Goal: Transaction & Acquisition: Purchase product/service

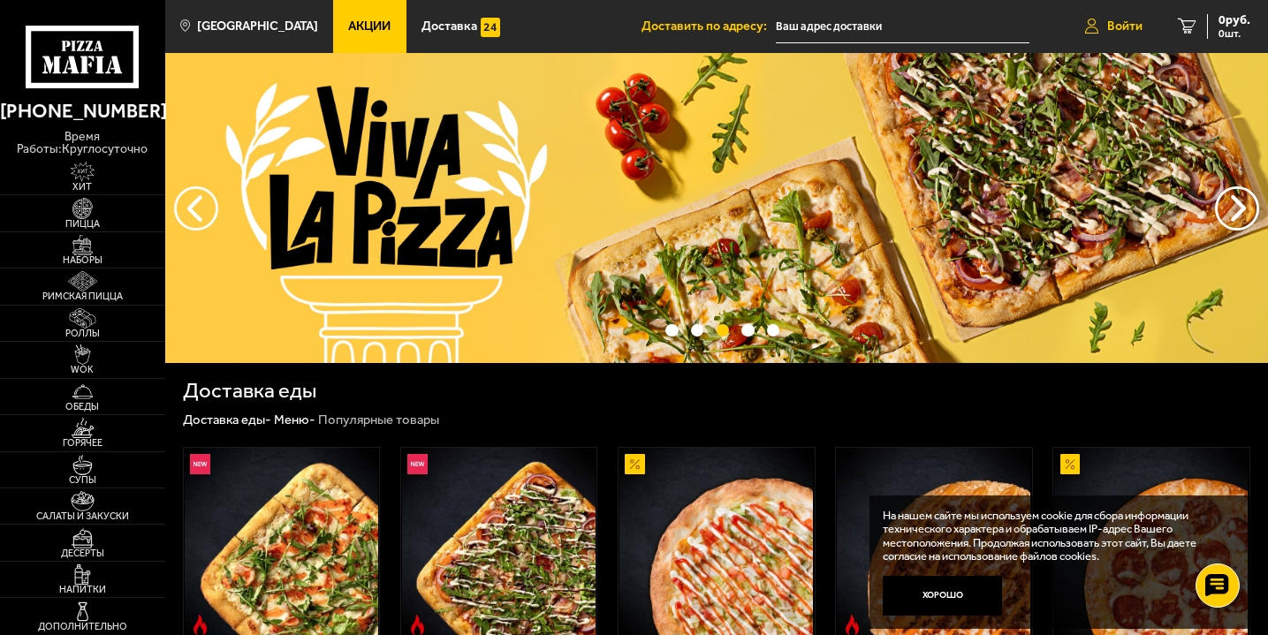
click at [1133, 20] on span "Войти" at bounding box center [1124, 26] width 35 height 12
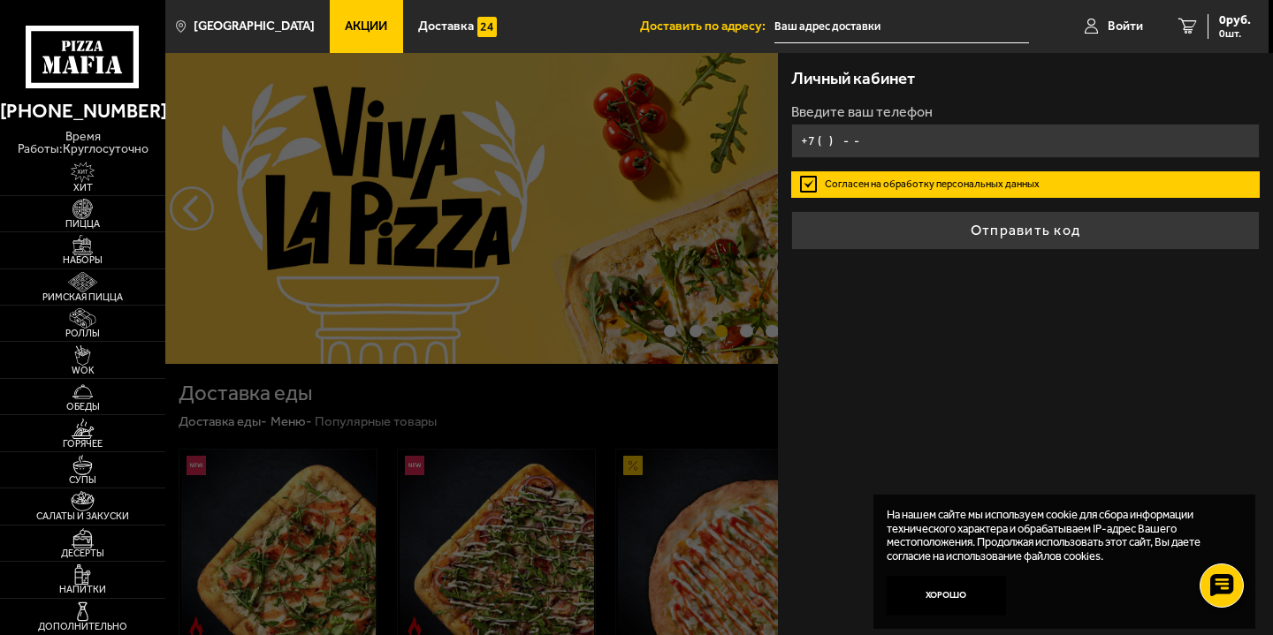
click at [962, 134] on input "+7 ( ) - -" at bounding box center [1025, 141] width 468 height 34
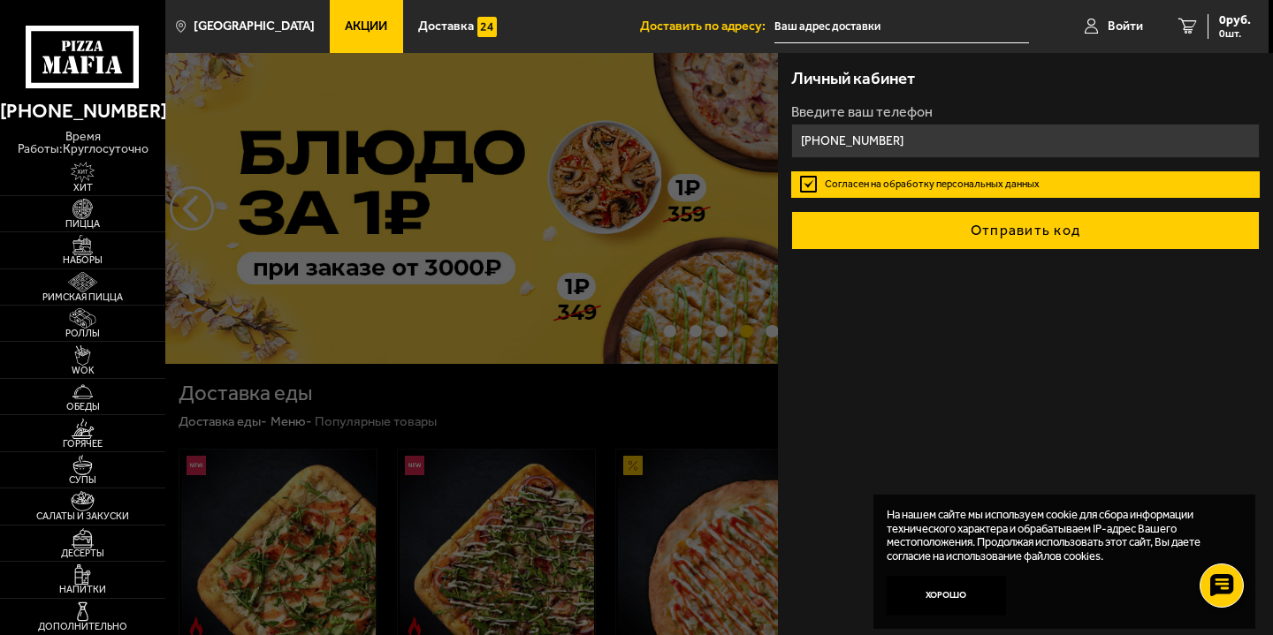
type input "[PHONE_NUMBER]"
click at [1007, 233] on button "Отправить код" at bounding box center [1025, 230] width 468 height 39
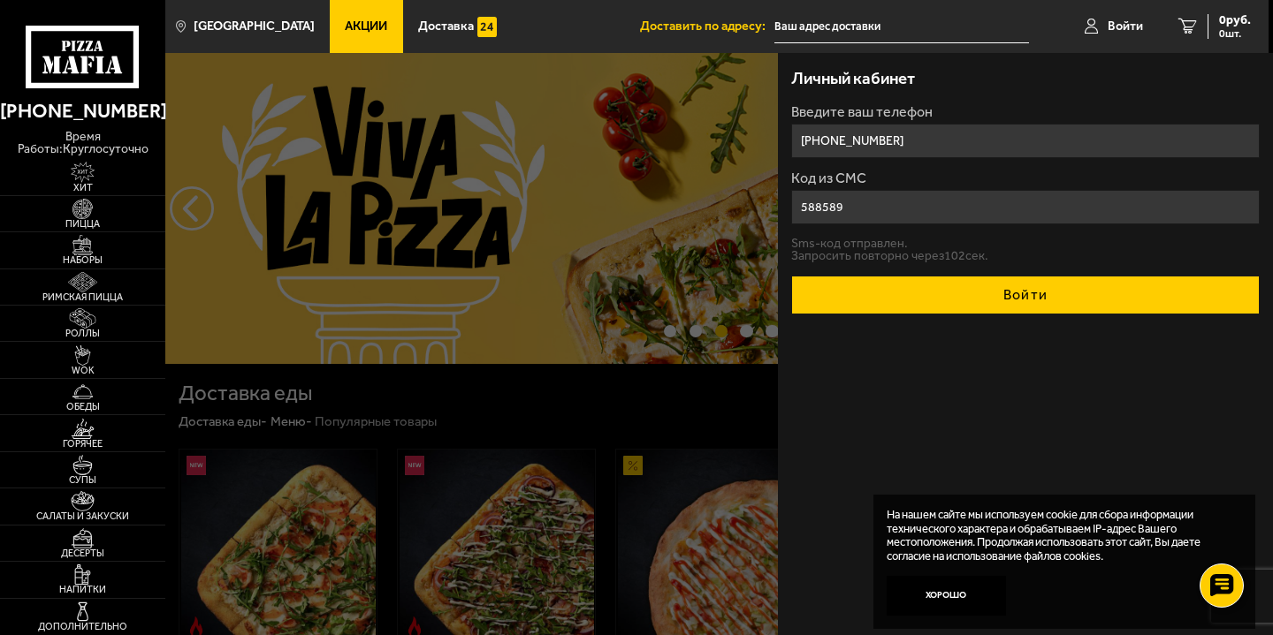
type input "588589"
click at [1032, 295] on button "Войти" at bounding box center [1025, 295] width 468 height 39
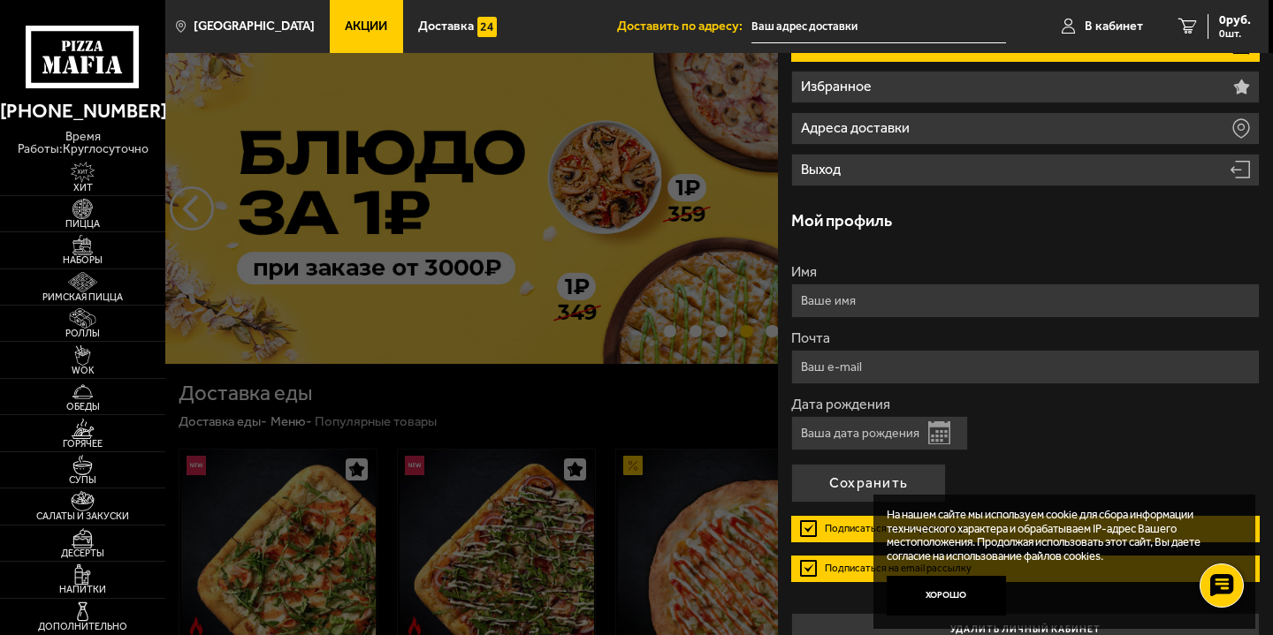
scroll to position [139, 0]
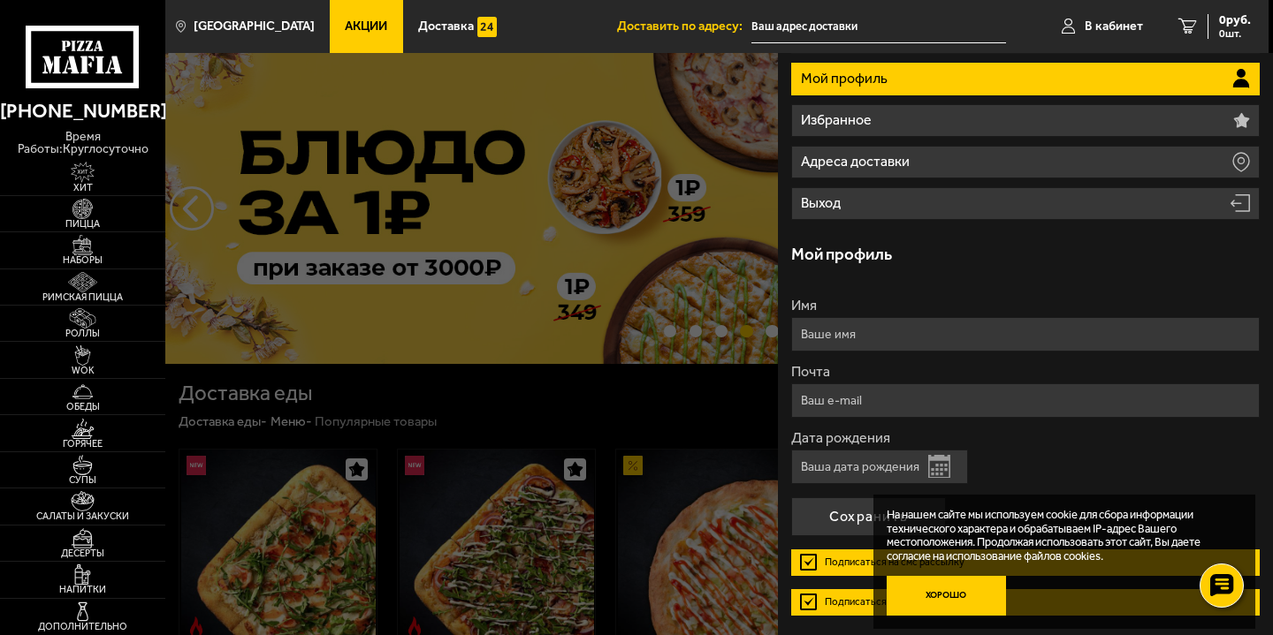
click at [925, 597] on button "Хорошо" at bounding box center [945, 596] width 119 height 40
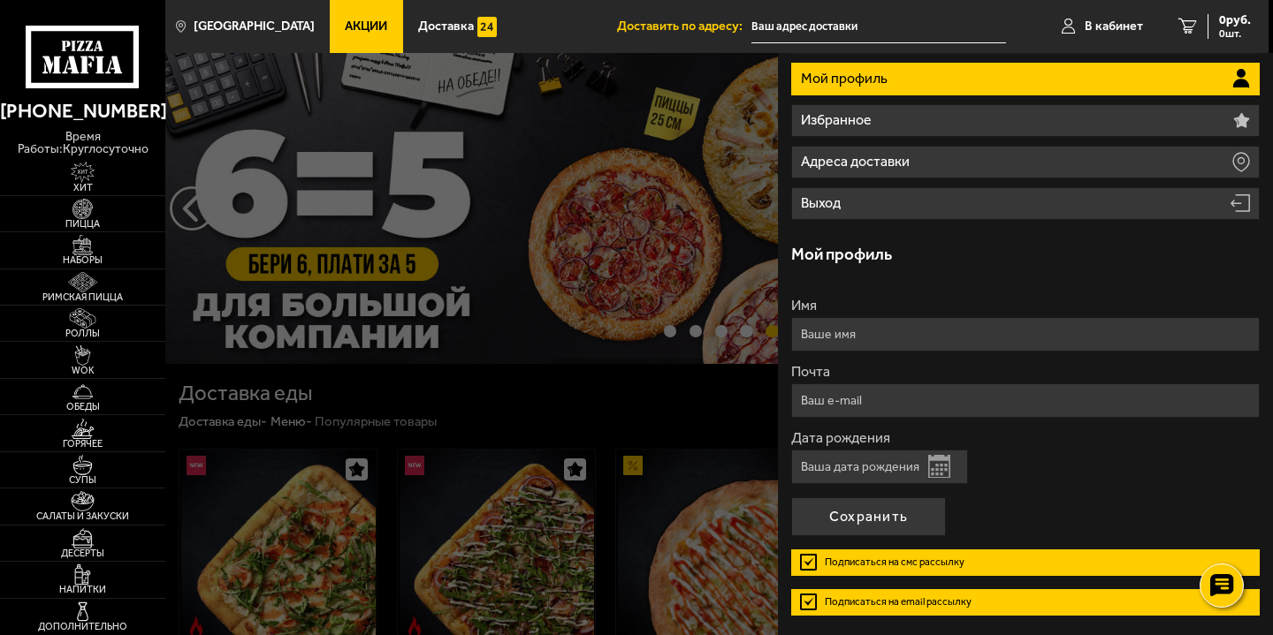
click at [813, 559] on label "Подписаться на смс рассылку" at bounding box center [1025, 563] width 468 height 27
click at [0, 0] on input "Подписаться на смс рассылку" at bounding box center [0, 0] width 0 height 0
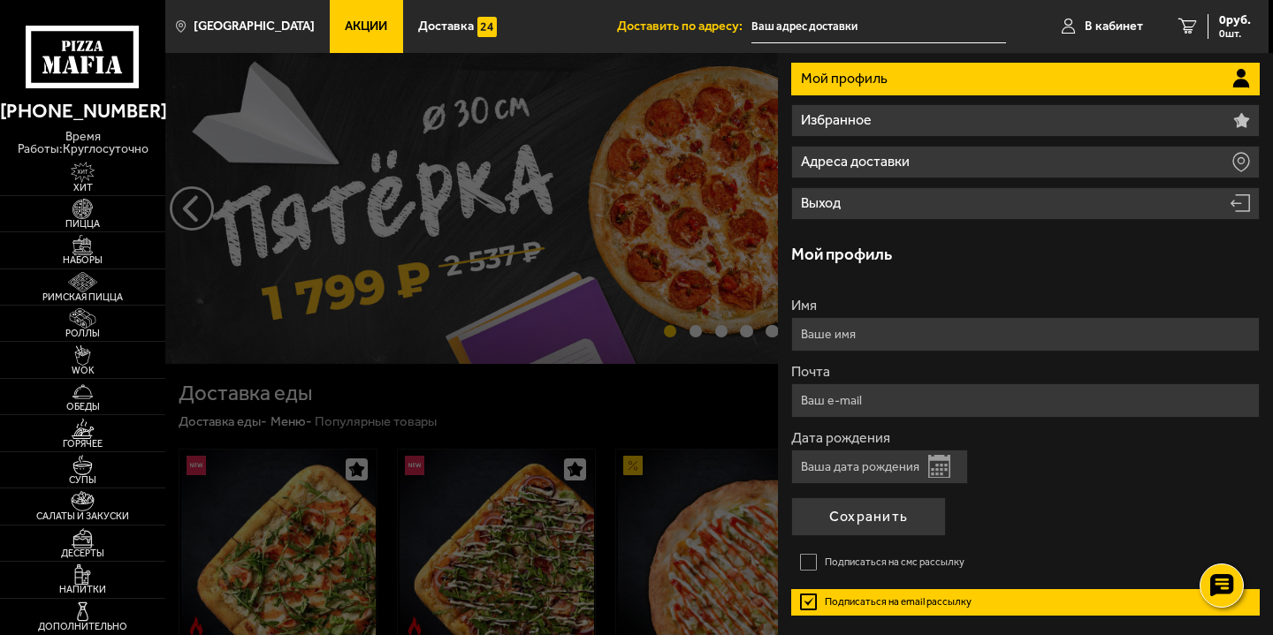
click at [803, 598] on label "Подписаться на email рассылку" at bounding box center [1025, 602] width 468 height 27
click at [0, 0] on input "Подписаться на email рассылку" at bounding box center [0, 0] width 0 height 0
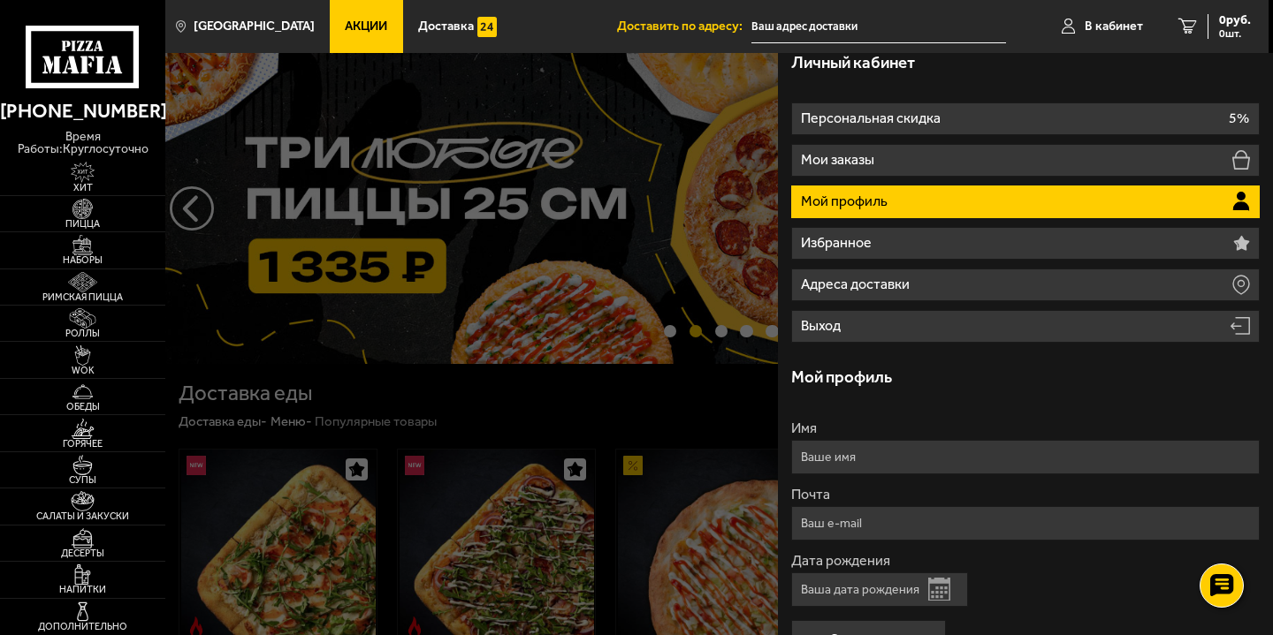
scroll to position [0, 0]
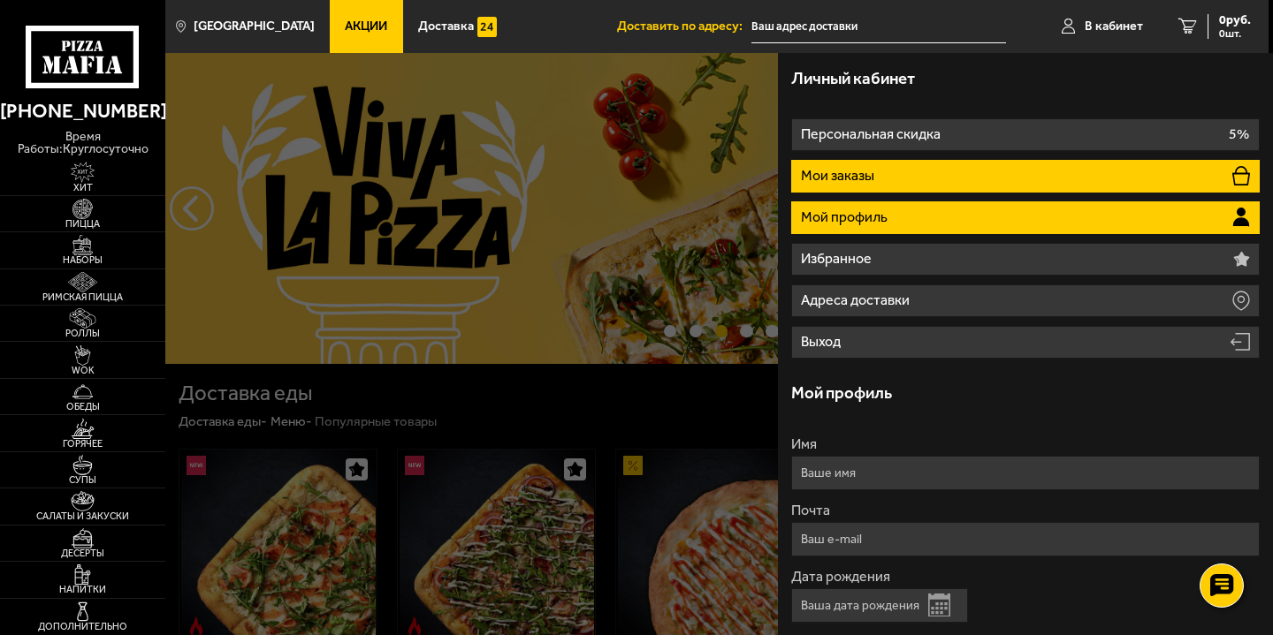
click at [905, 166] on li "Мои заказы" at bounding box center [1025, 176] width 468 height 33
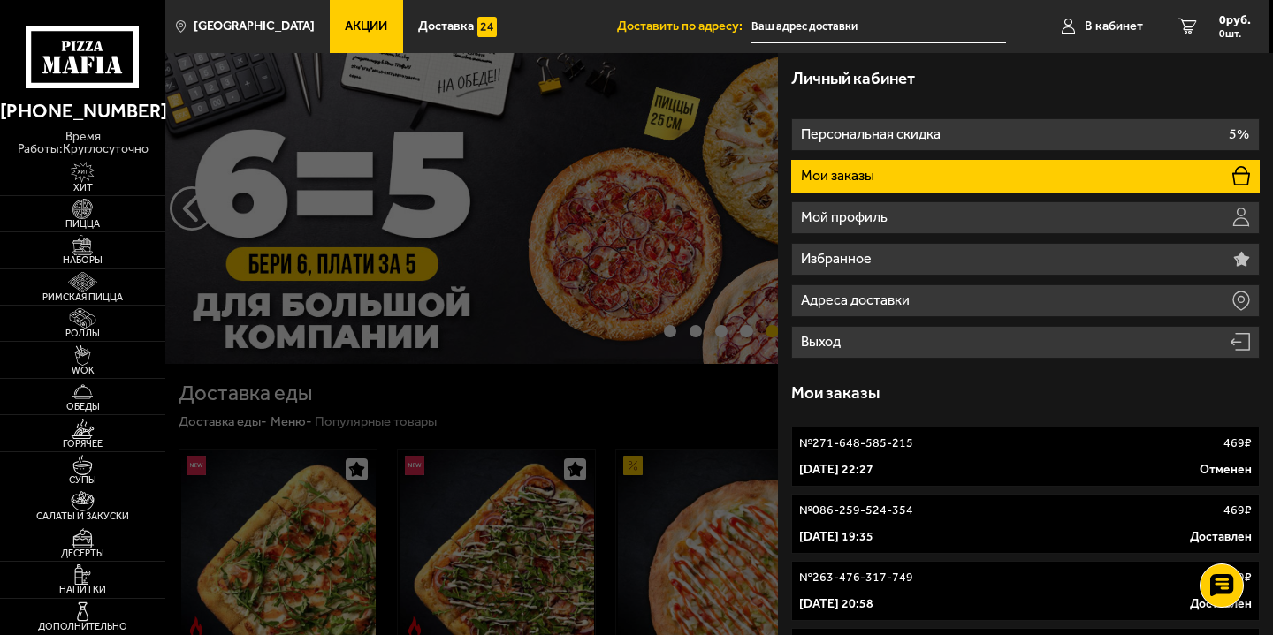
click at [538, 71] on div at bounding box center [801, 370] width 1273 height 635
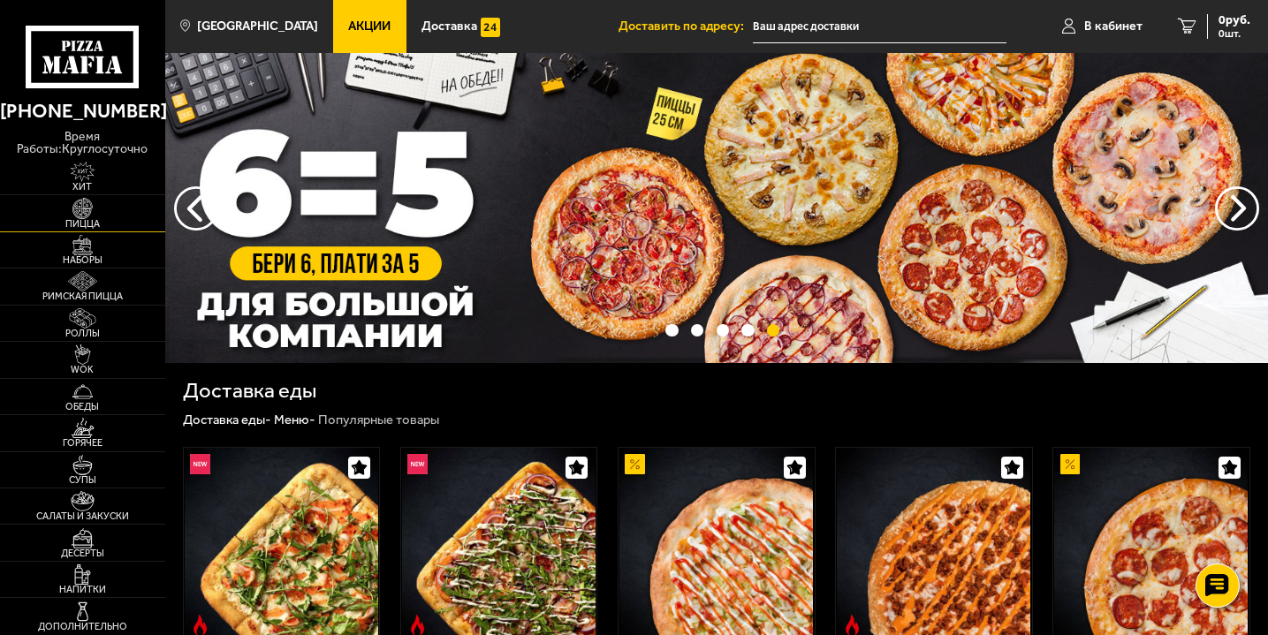
click at [78, 215] on img at bounding box center [82, 208] width 50 height 20
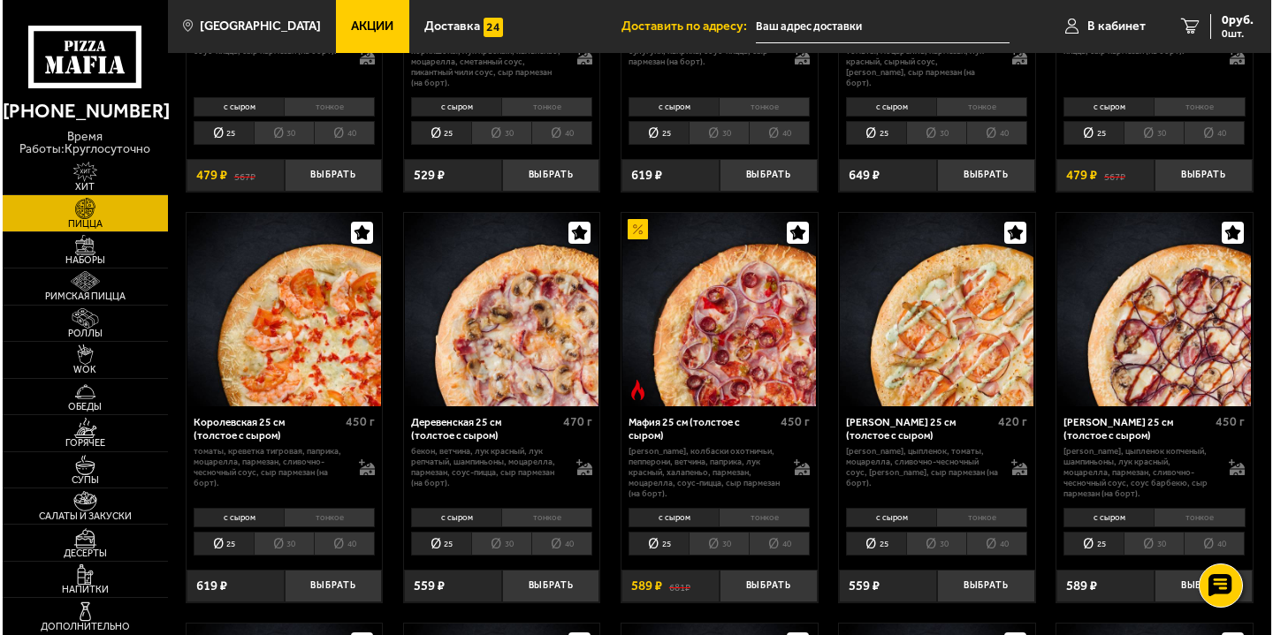
scroll to position [1192, 0]
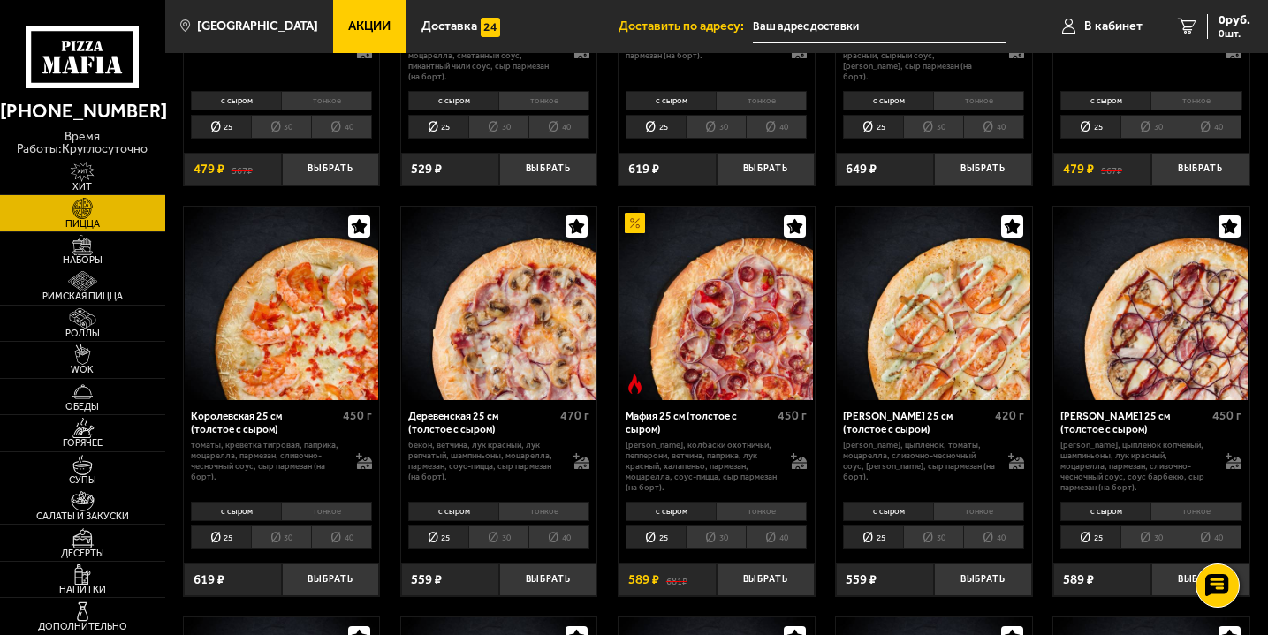
click at [502, 350] on img at bounding box center [499, 304] width 194 height 194
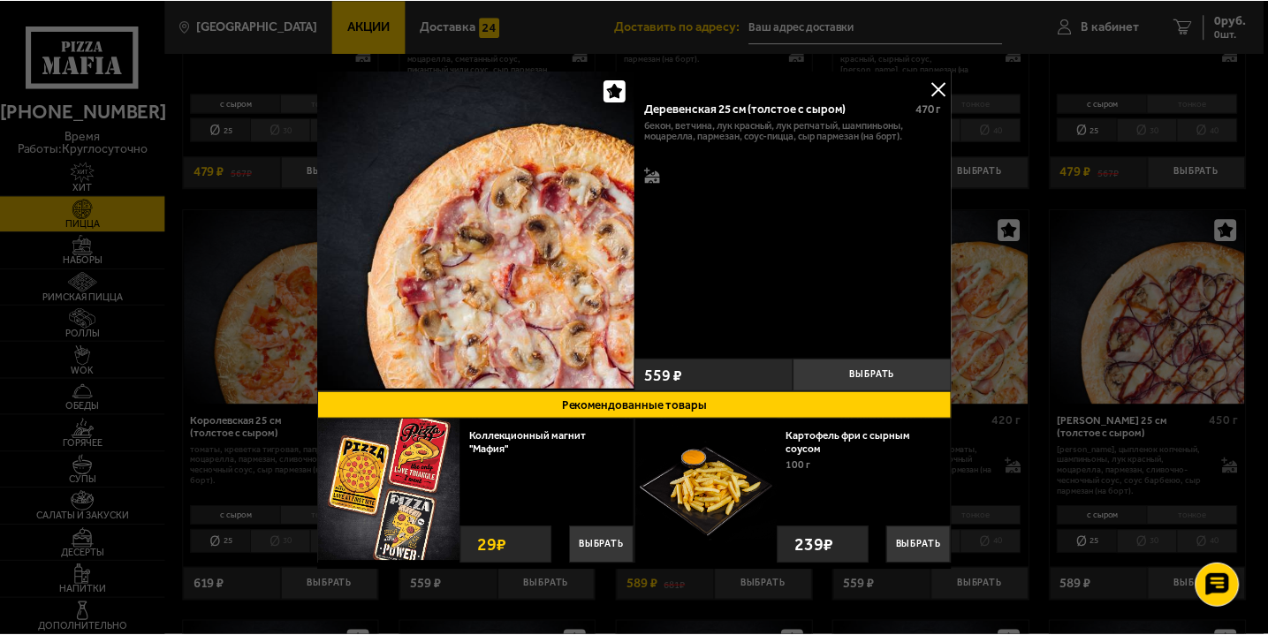
scroll to position [13, 0]
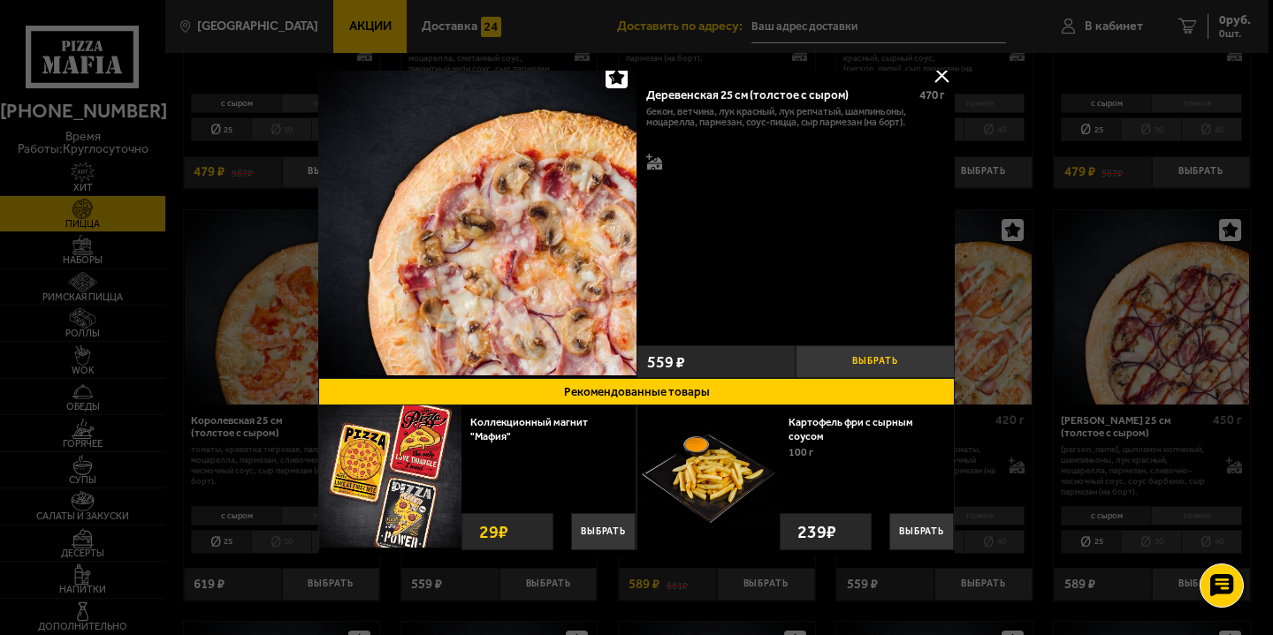
click at [857, 354] on button "Выбрать" at bounding box center [874, 362] width 159 height 33
click at [940, 75] on button at bounding box center [941, 75] width 27 height 27
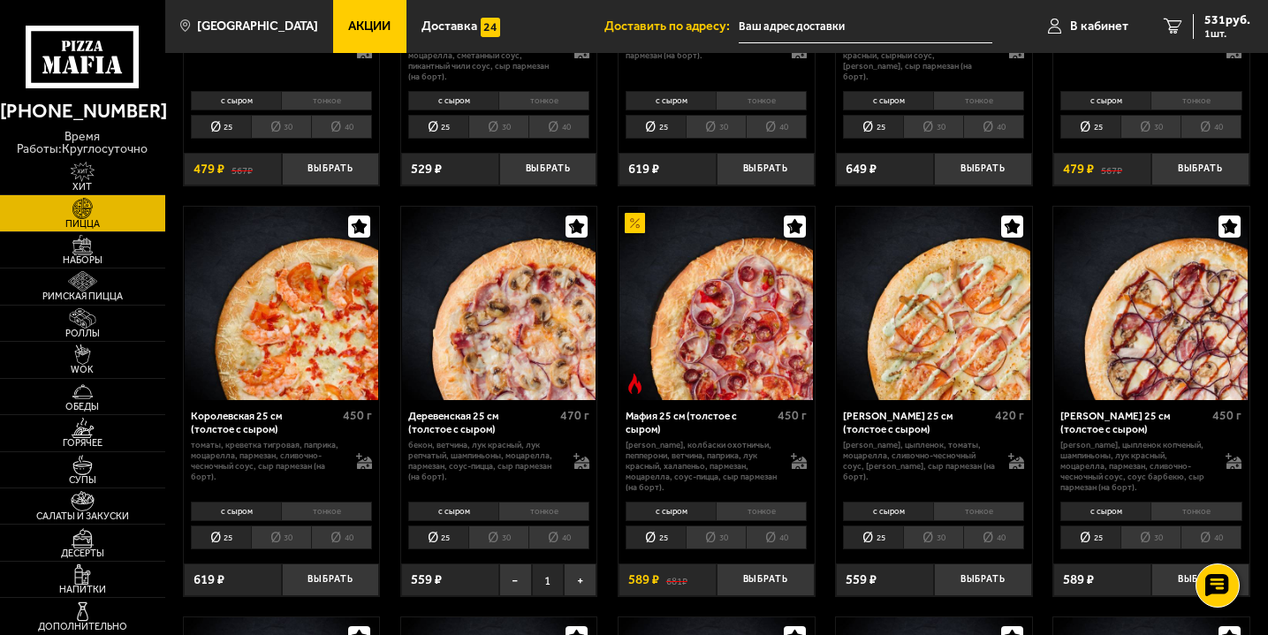
click at [506, 544] on li "30" at bounding box center [498, 538] width 60 height 24
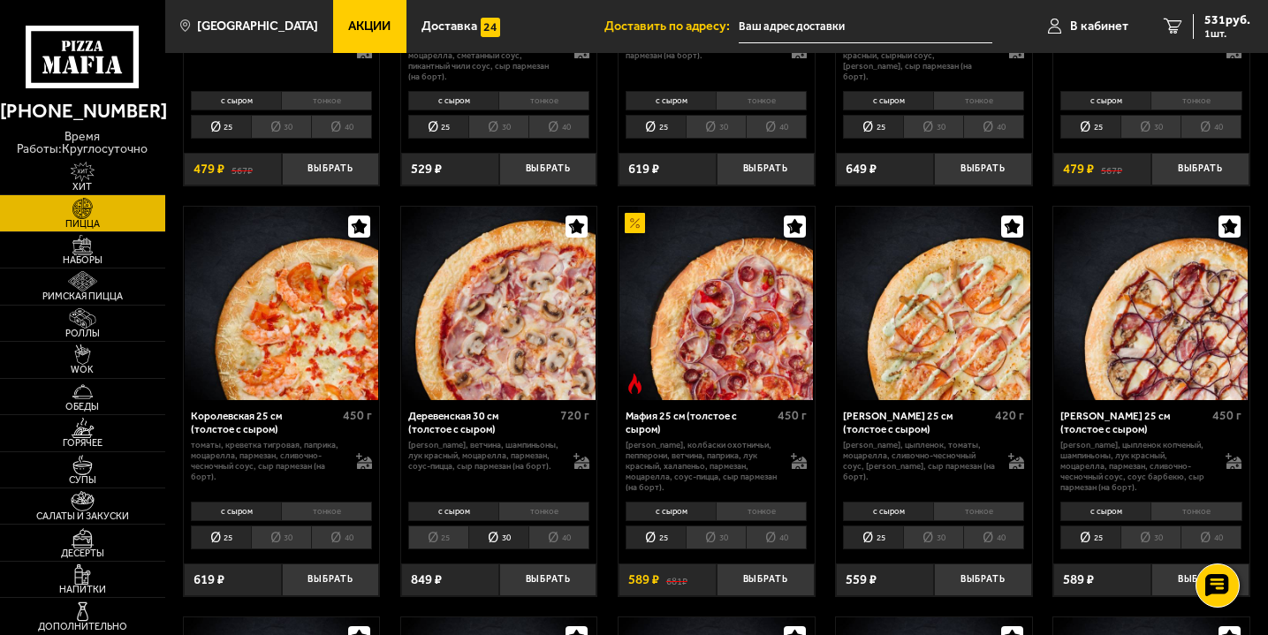
click at [545, 540] on li "40" at bounding box center [558, 538] width 61 height 24
click at [496, 544] on li "30" at bounding box center [498, 538] width 60 height 24
click at [551, 537] on li "40" at bounding box center [558, 538] width 61 height 24
click at [506, 541] on li "30" at bounding box center [498, 538] width 60 height 24
click at [436, 548] on li "25" at bounding box center [438, 538] width 60 height 24
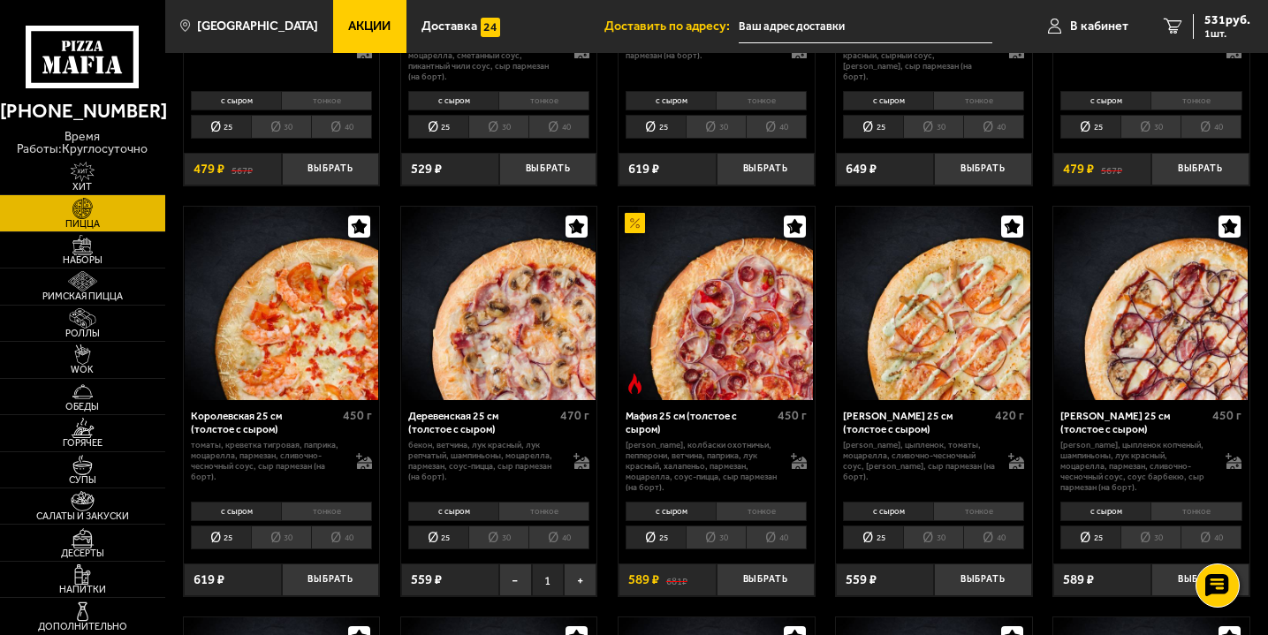
click at [486, 538] on li "30" at bounding box center [498, 538] width 60 height 24
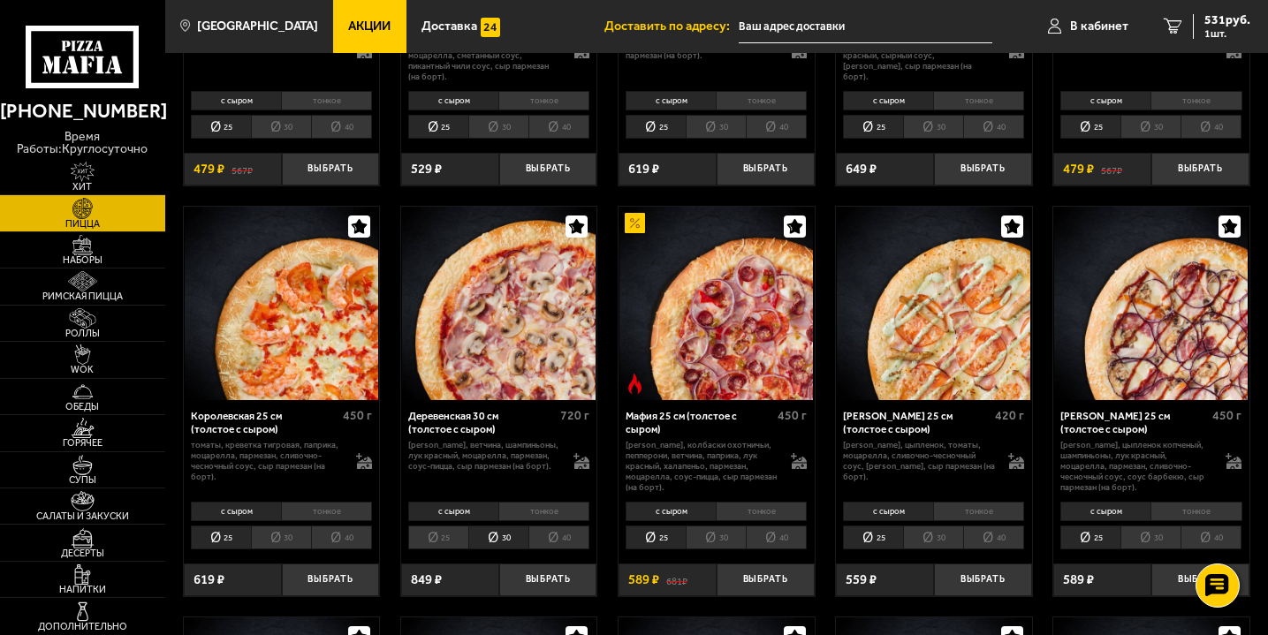
click at [545, 516] on li "тонкое" at bounding box center [543, 511] width 91 height 19
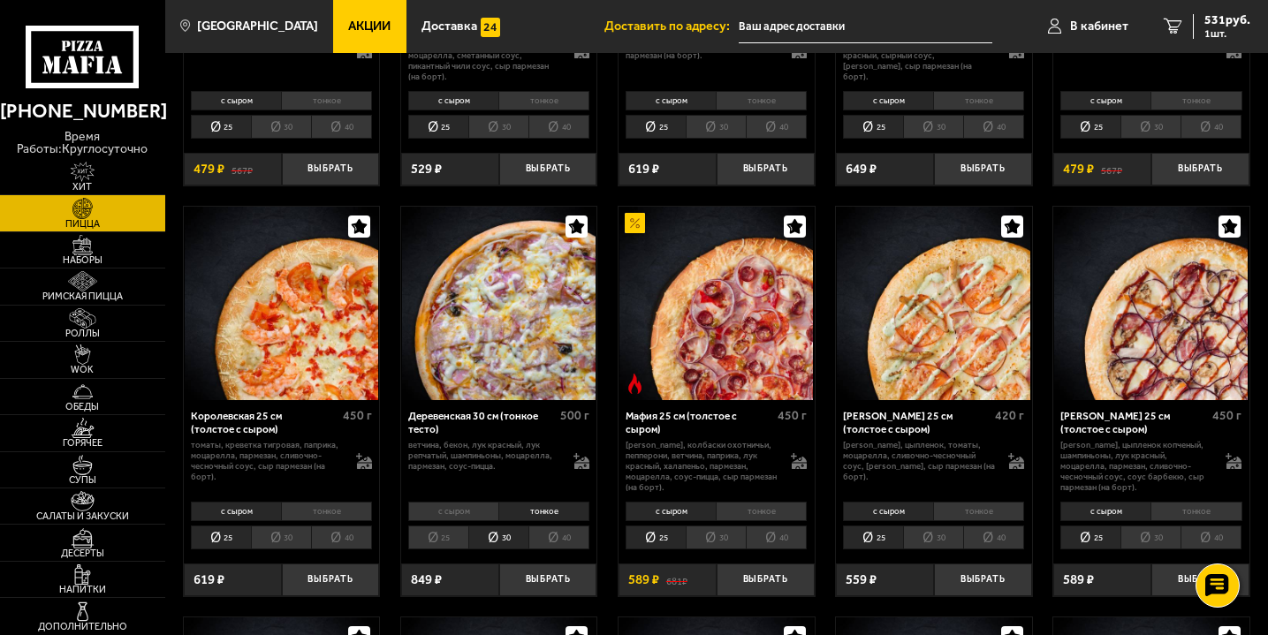
click at [478, 516] on li "с сыром" at bounding box center [453, 511] width 90 height 19
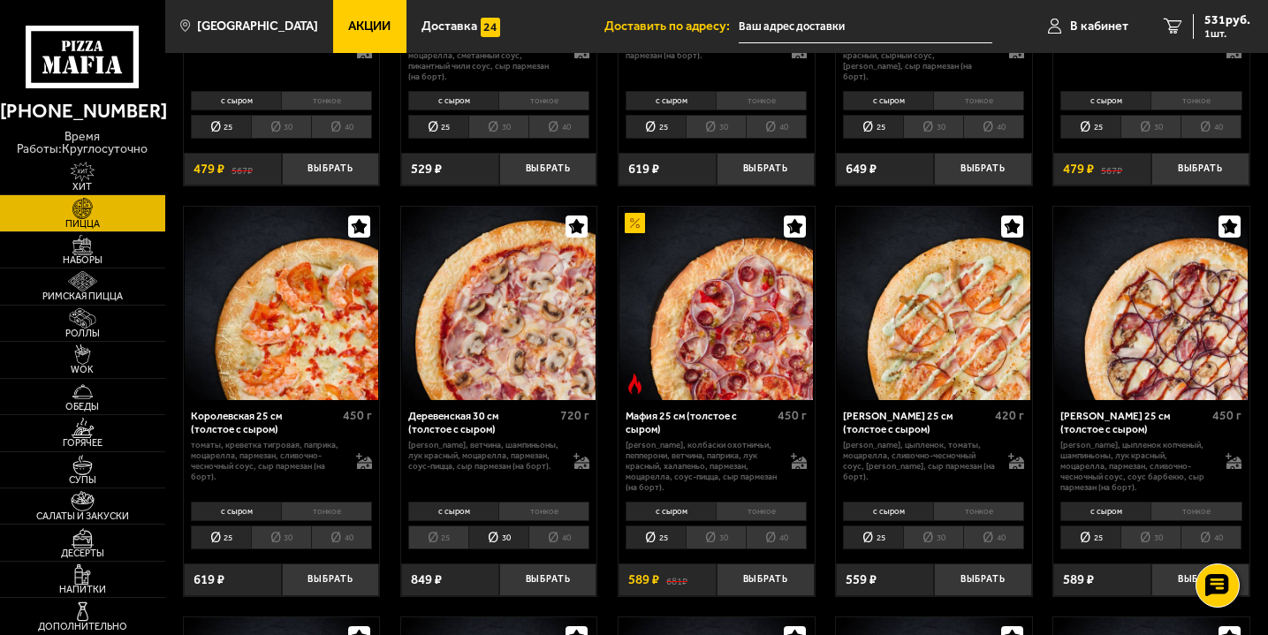
click at [506, 540] on li "30" at bounding box center [498, 538] width 60 height 24
click at [558, 542] on li "40" at bounding box center [558, 538] width 61 height 24
click at [500, 541] on li "30" at bounding box center [498, 538] width 60 height 24
click at [458, 539] on li "25" at bounding box center [438, 538] width 60 height 24
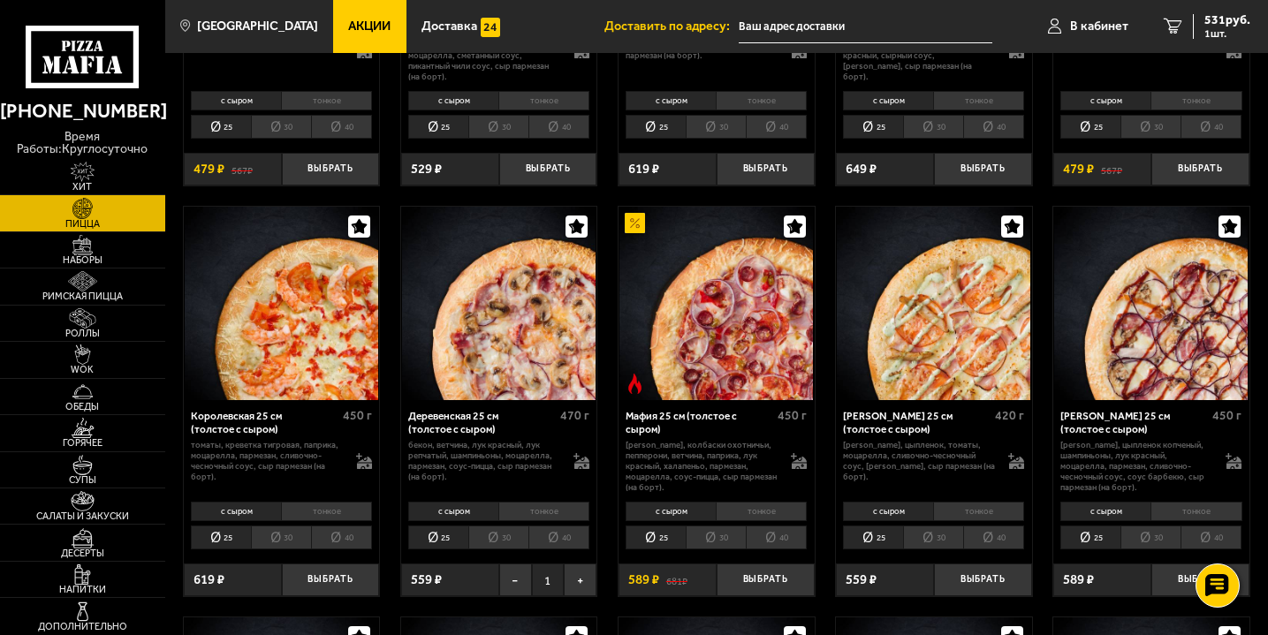
click at [506, 542] on li "30" at bounding box center [498, 538] width 60 height 24
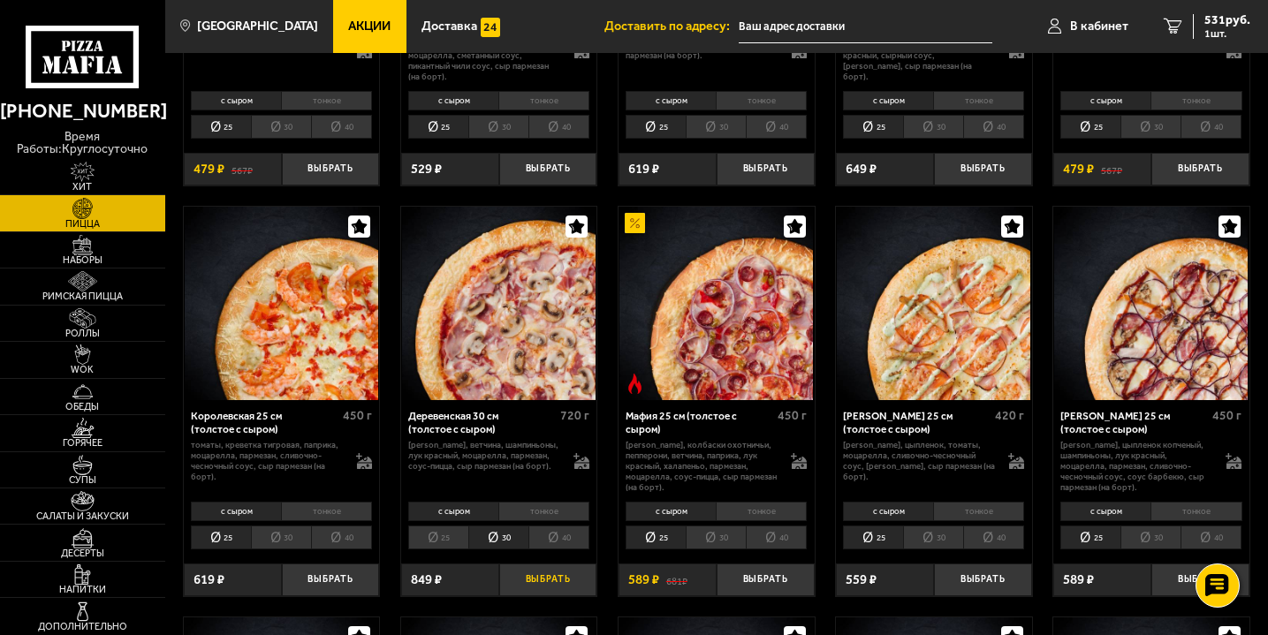
click at [562, 584] on button "Выбрать" at bounding box center [548, 580] width 98 height 33
click at [1218, 24] on span "1338 руб." at bounding box center [1224, 20] width 53 height 12
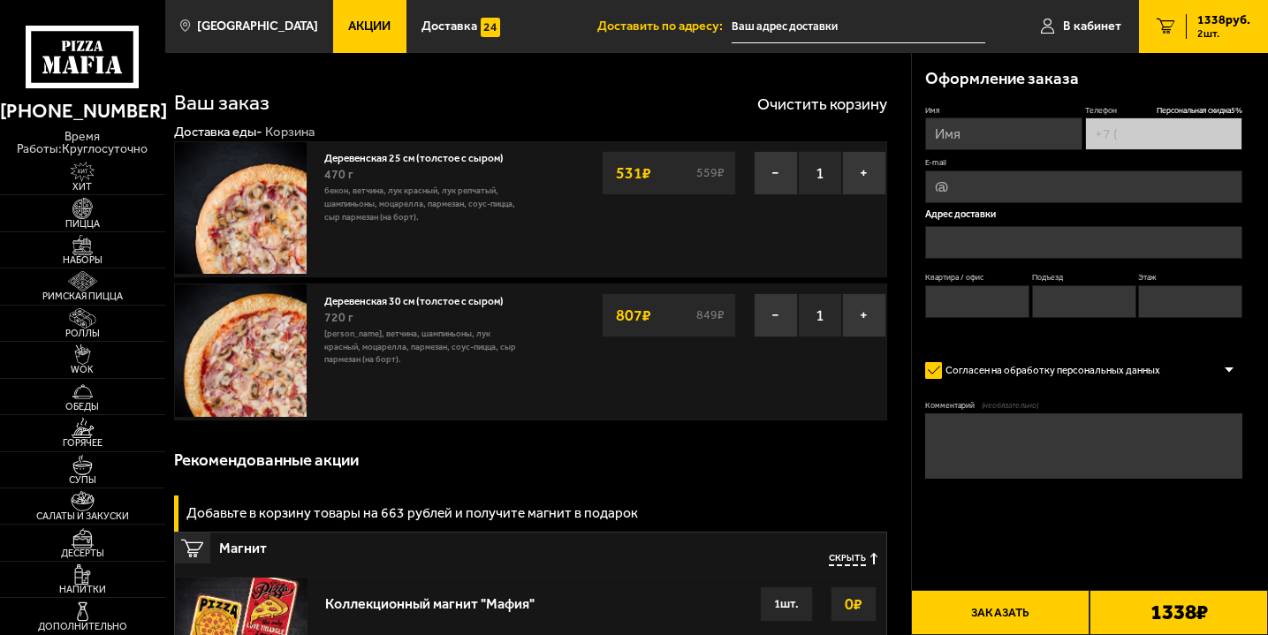
type input "[PHONE_NUMBER]"
click at [769, 177] on button "−" at bounding box center [776, 173] width 44 height 44
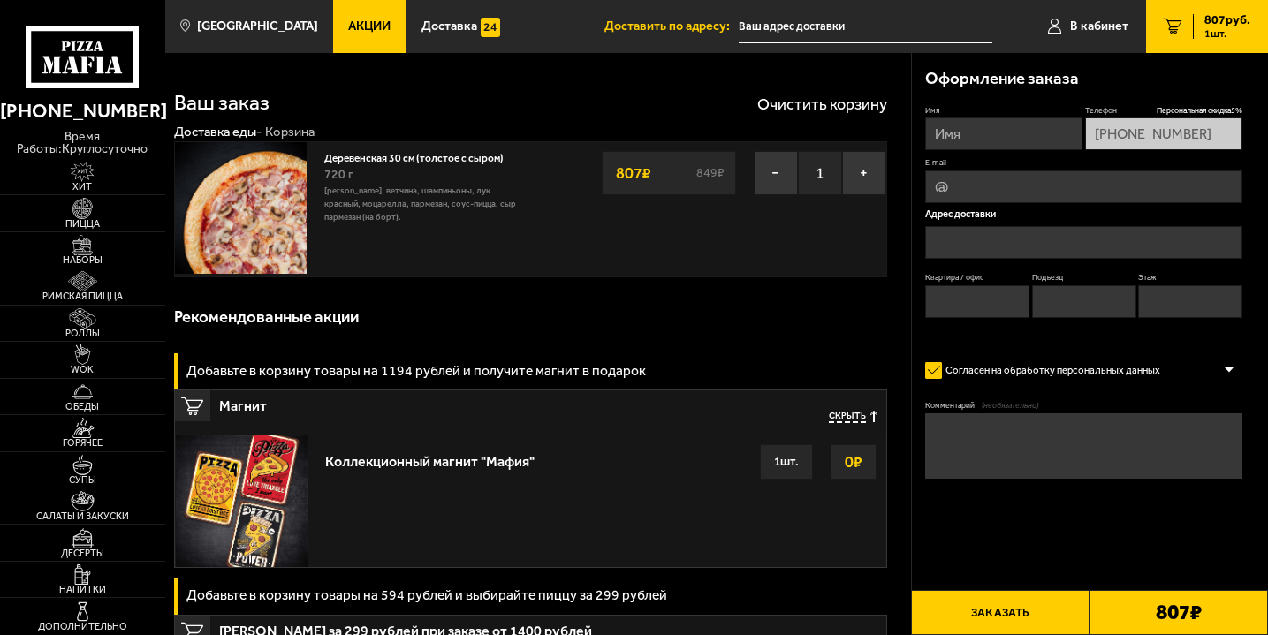
click at [992, 238] on input "text" at bounding box center [1083, 242] width 317 height 33
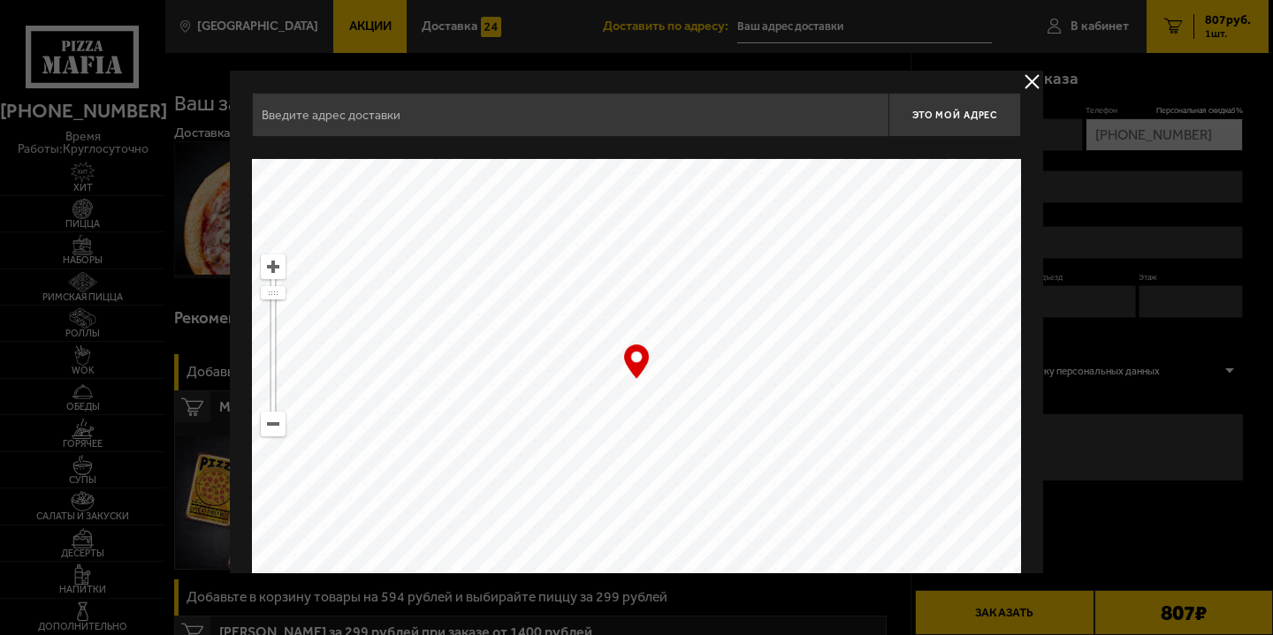
click at [1034, 77] on button "delivery type" at bounding box center [1032, 82] width 22 height 22
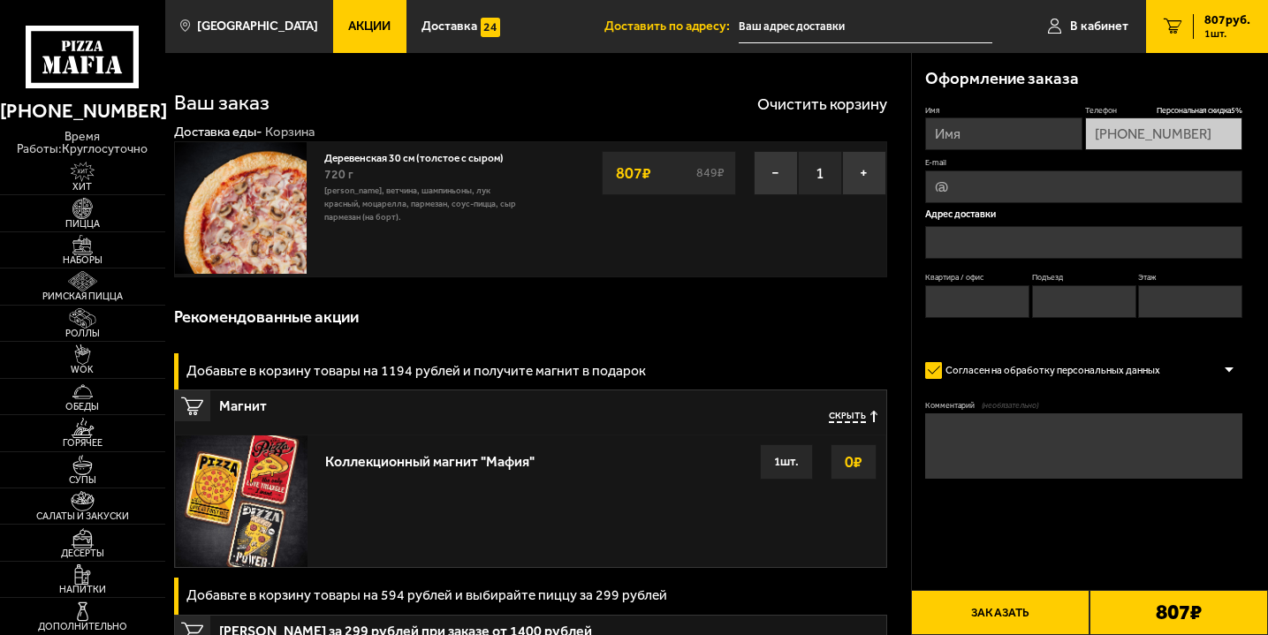
click at [1000, 243] on input "text" at bounding box center [1083, 242] width 317 height 33
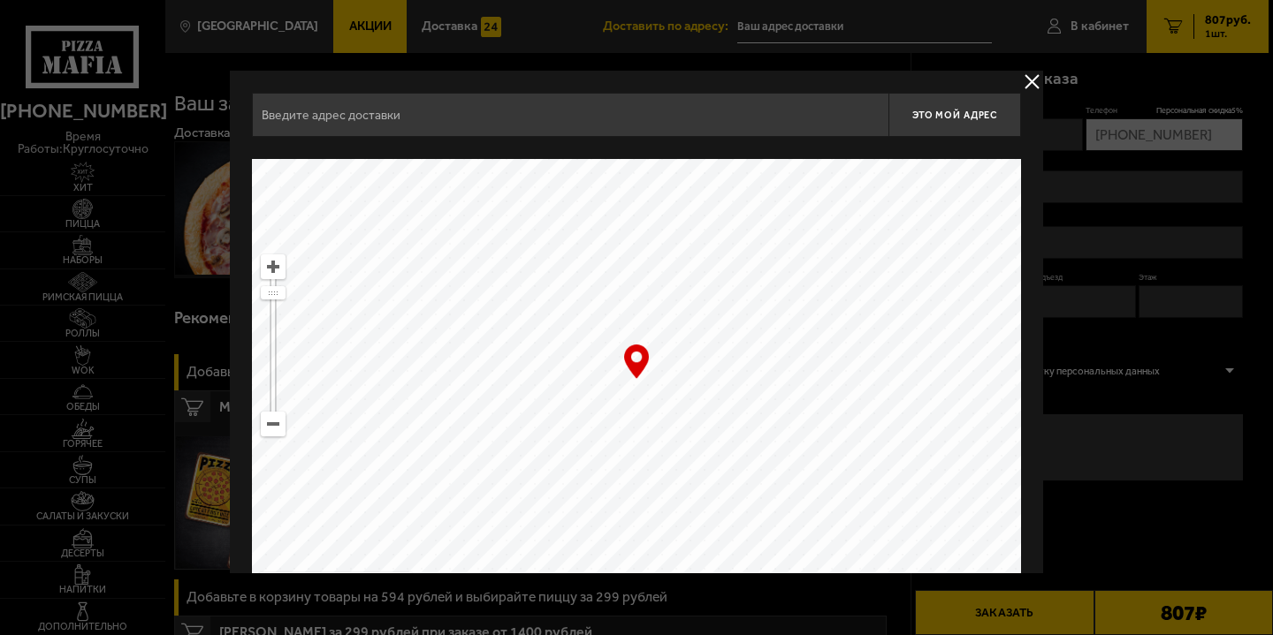
drag, startPoint x: 705, startPoint y: 355, endPoint x: 107, endPoint y: 286, distance: 602.3
type input "[STREET_ADDRESS]"
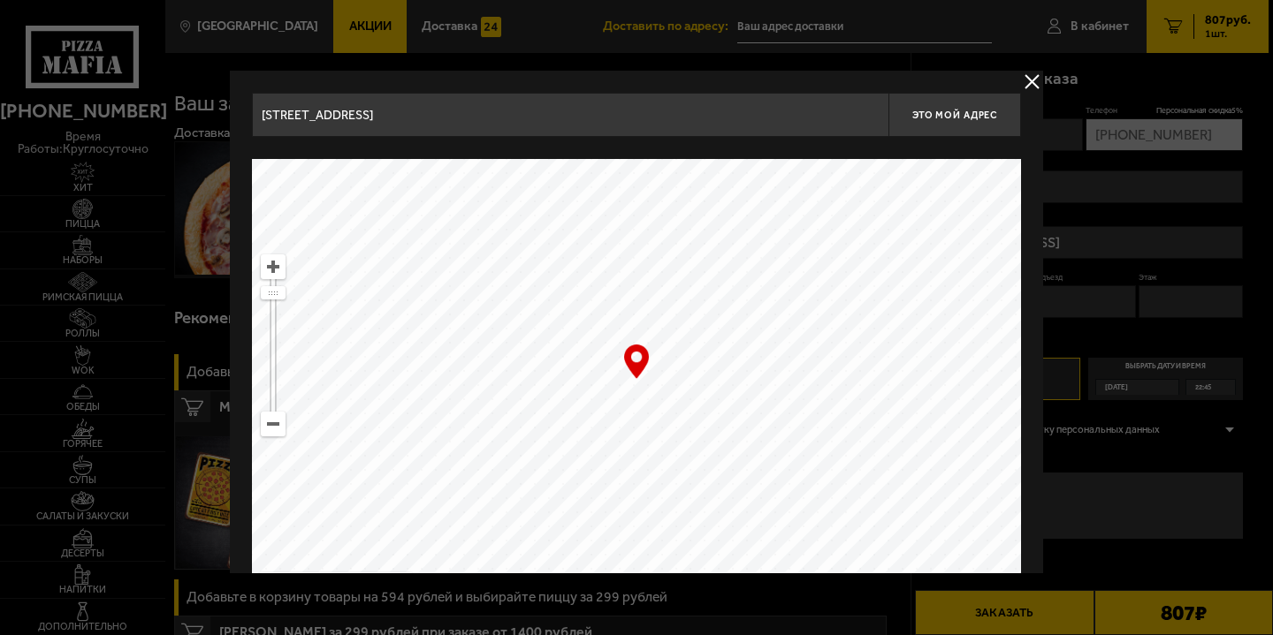
drag, startPoint x: 686, startPoint y: 321, endPoint x: 215, endPoint y: 524, distance: 513.0
type input "[STREET_ADDRESS]"
drag, startPoint x: 878, startPoint y: 279, endPoint x: 433, endPoint y: 444, distance: 474.0
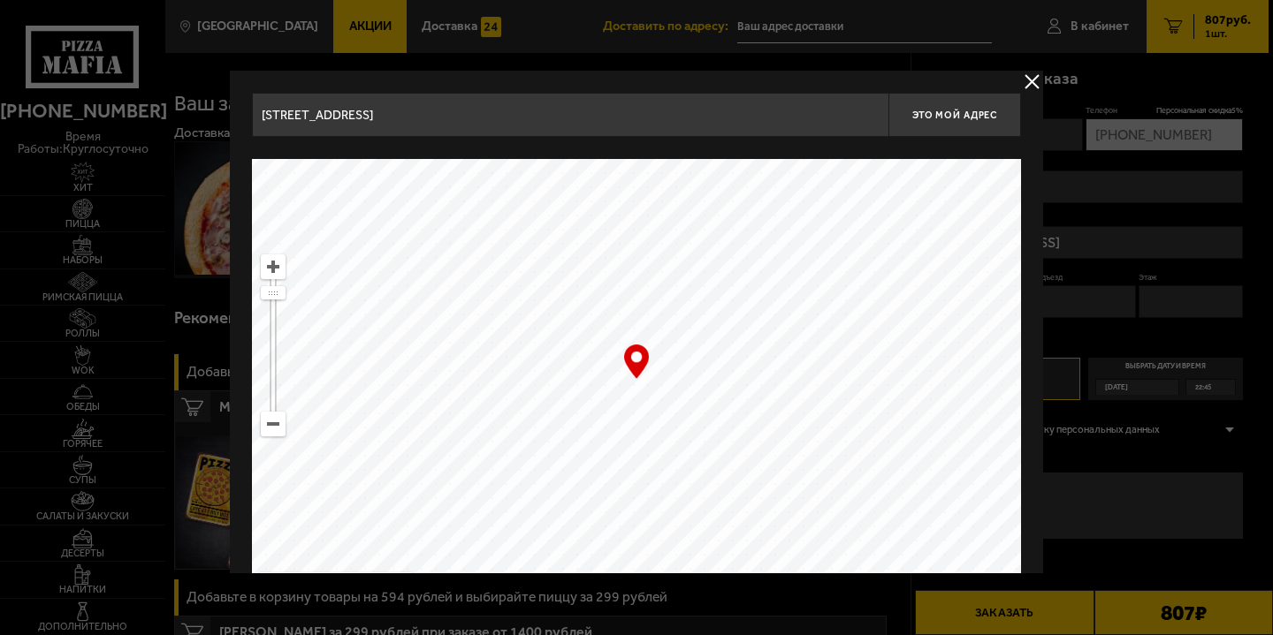
click at [433, 444] on ymaps at bounding box center [636, 380] width 769 height 442
type input "[PERSON_NAME][STREET_ADDRESS]"
drag, startPoint x: 919, startPoint y: 316, endPoint x: 349, endPoint y: 343, distance: 570.7
click at [349, 343] on ymaps at bounding box center [636, 380] width 769 height 442
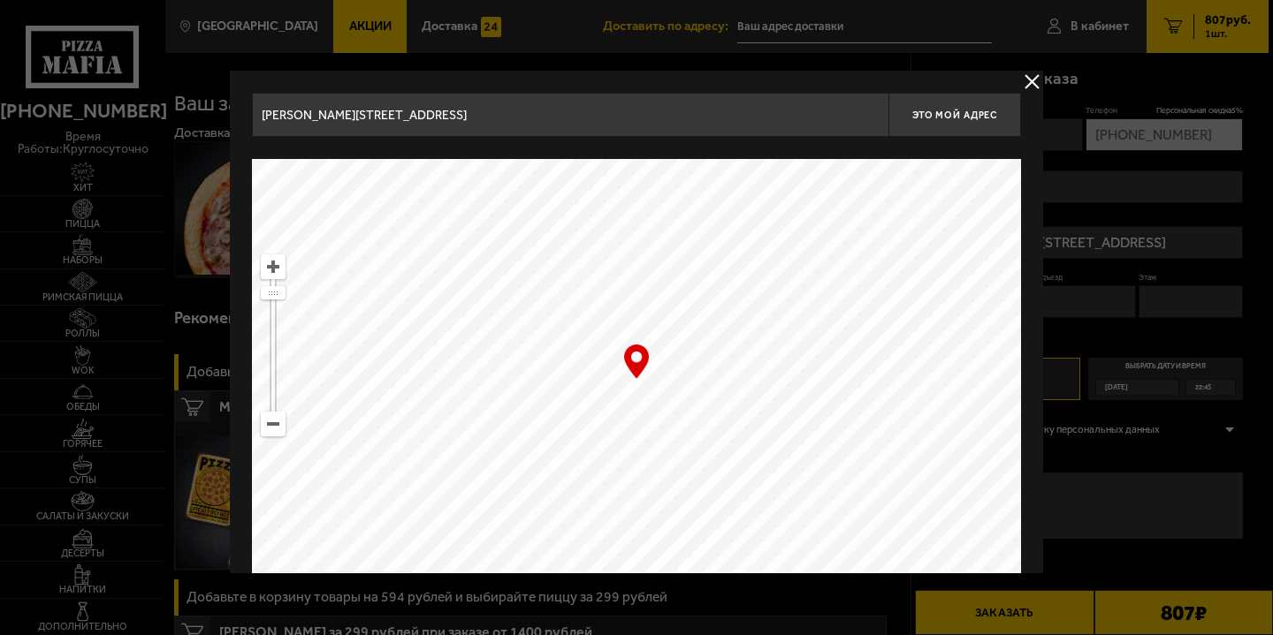
drag, startPoint x: 825, startPoint y: 428, endPoint x: 282, endPoint y: 179, distance: 597.1
click at [282, 179] on ymaps at bounding box center [636, 380] width 769 height 442
drag, startPoint x: 681, startPoint y: 437, endPoint x: 459, endPoint y: 203, distance: 323.2
click at [459, 203] on ymaps at bounding box center [636, 380] width 769 height 442
drag, startPoint x: 504, startPoint y: 353, endPoint x: 989, endPoint y: 421, distance: 489.9
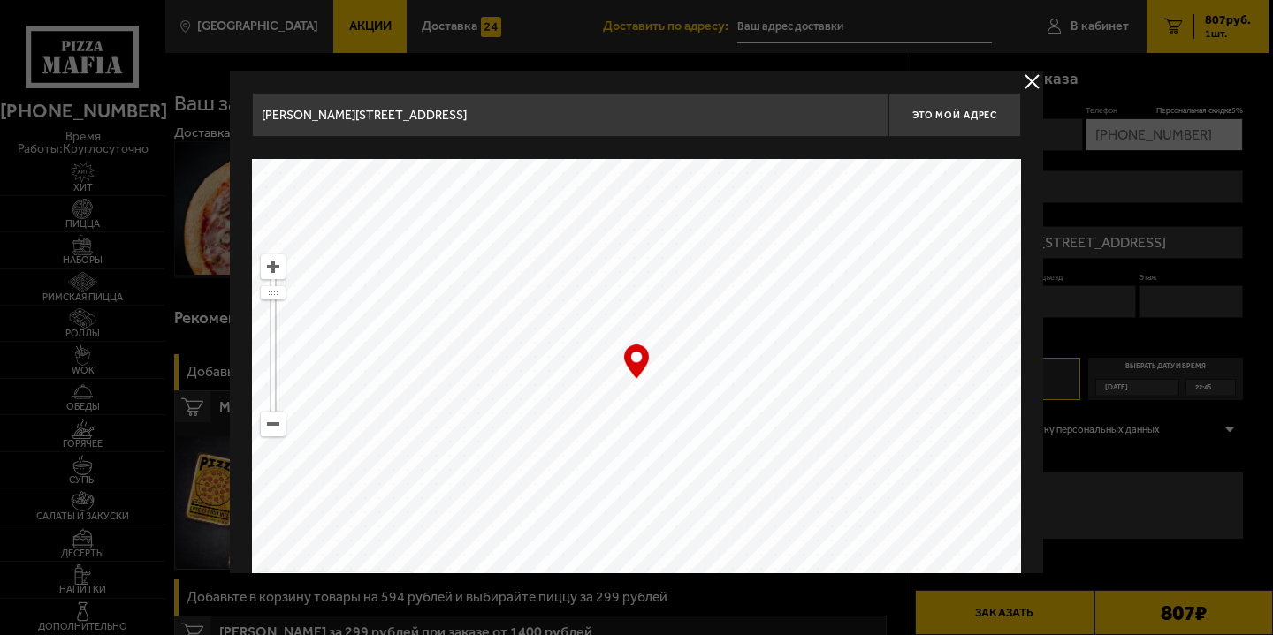
click at [989, 421] on ymaps at bounding box center [636, 380] width 769 height 442
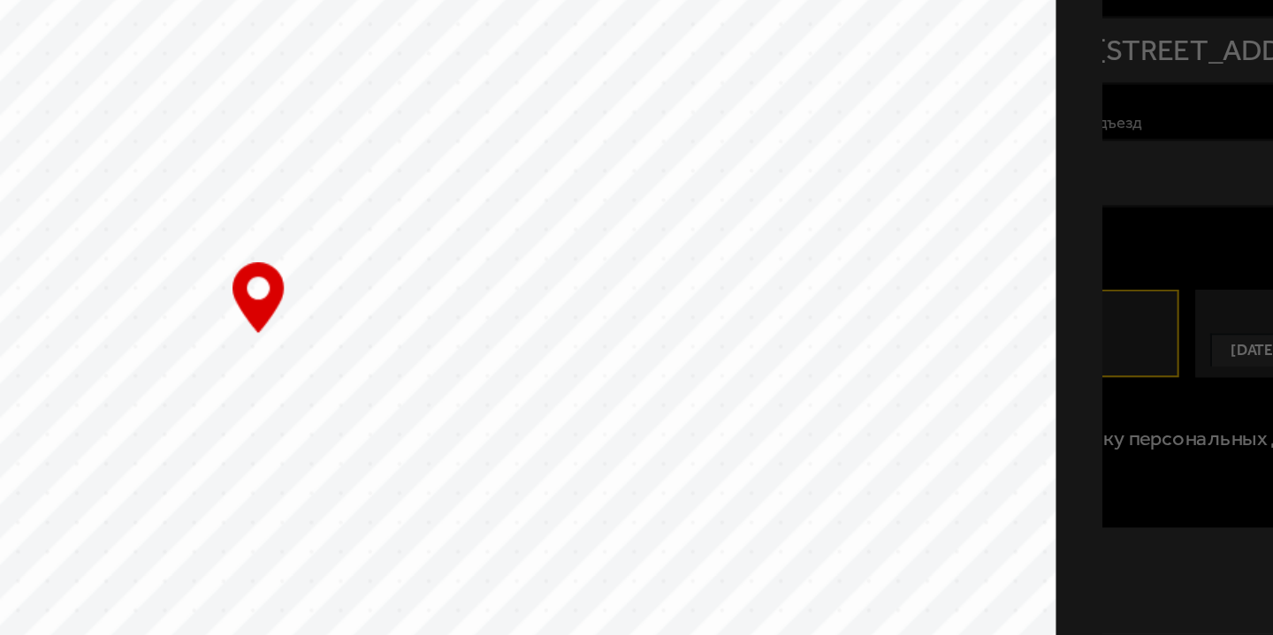
type input "[STREET_ADDRESS]"
drag, startPoint x: 703, startPoint y: 419, endPoint x: 717, endPoint y: 388, distance: 33.7
click at [717, 388] on ymaps at bounding box center [636, 380] width 769 height 442
click at [1048, 303] on div at bounding box center [636, 317] width 1273 height 635
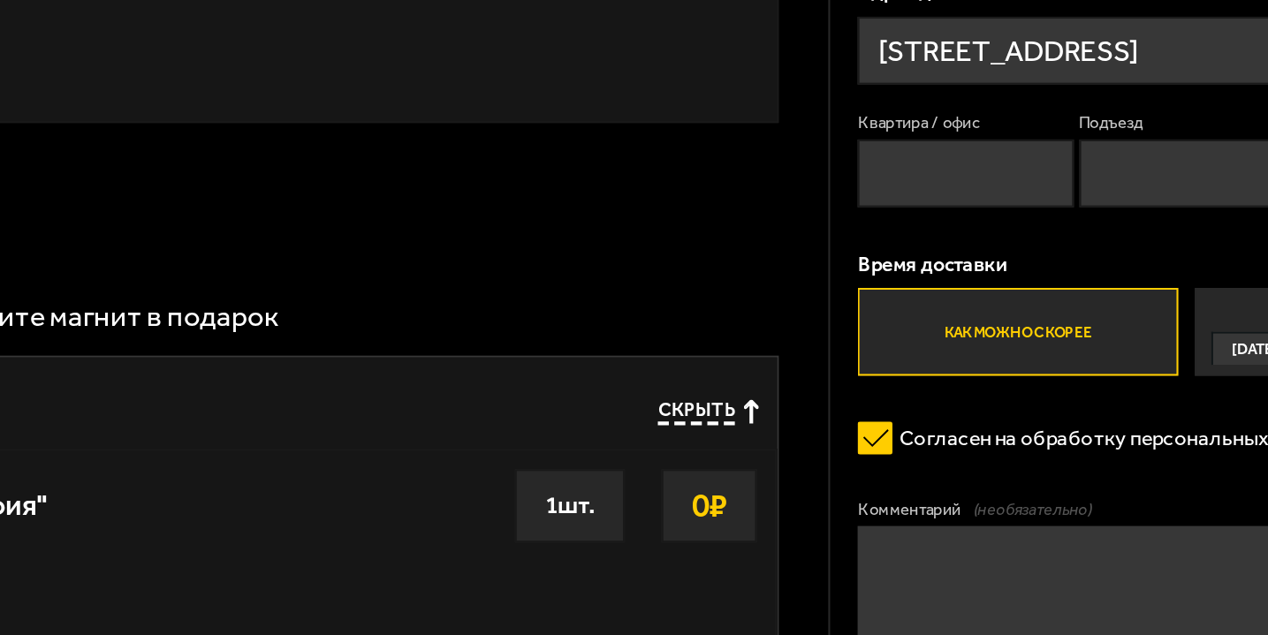
click at [971, 311] on input "Квартира / офис" at bounding box center [977, 301] width 104 height 33
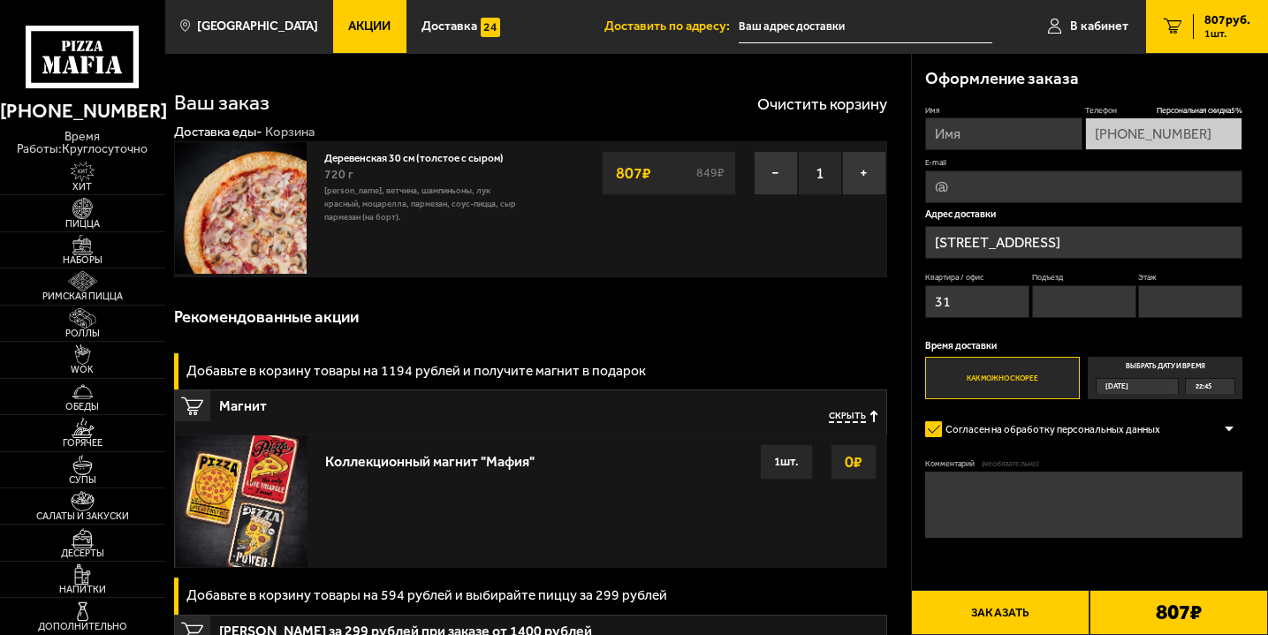
type input "31"
click at [1087, 296] on input "Подъезд" at bounding box center [1084, 301] width 104 height 33
type input "1"
click at [1165, 298] on input "Этаж" at bounding box center [1190, 301] width 104 height 33
type input "3"
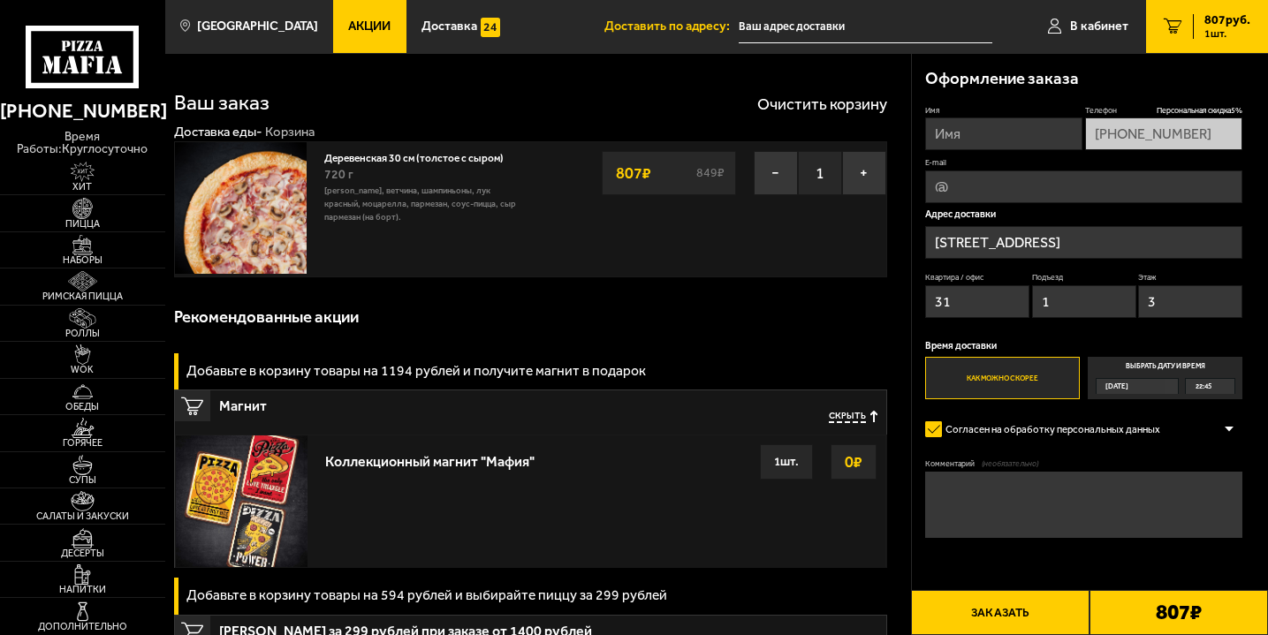
click at [1040, 383] on label "Как можно скорее" at bounding box center [1002, 378] width 155 height 42
click at [0, 0] on input "Как можно скорее" at bounding box center [0, 0] width 0 height 0
click at [1047, 611] on button "Заказать" at bounding box center [1000, 612] width 179 height 45
click at [1030, 142] on input "Имя" at bounding box center [1003, 134] width 157 height 33
type input "Артем"
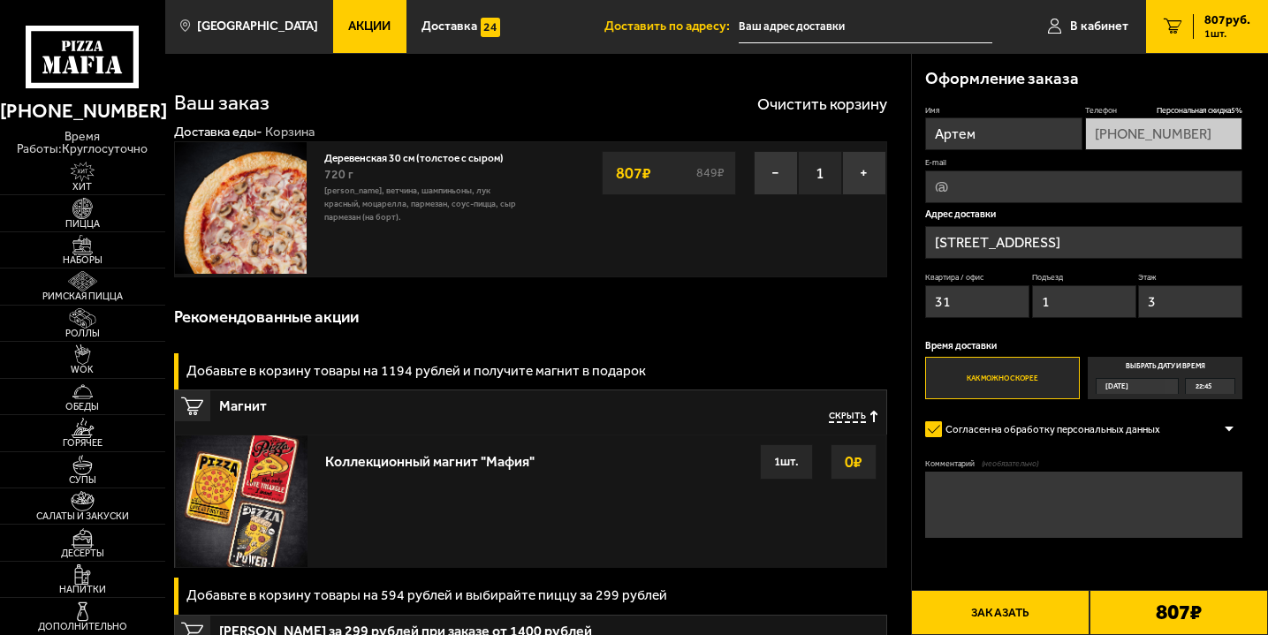
click at [1032, 620] on button "Заказать" at bounding box center [1000, 612] width 179 height 45
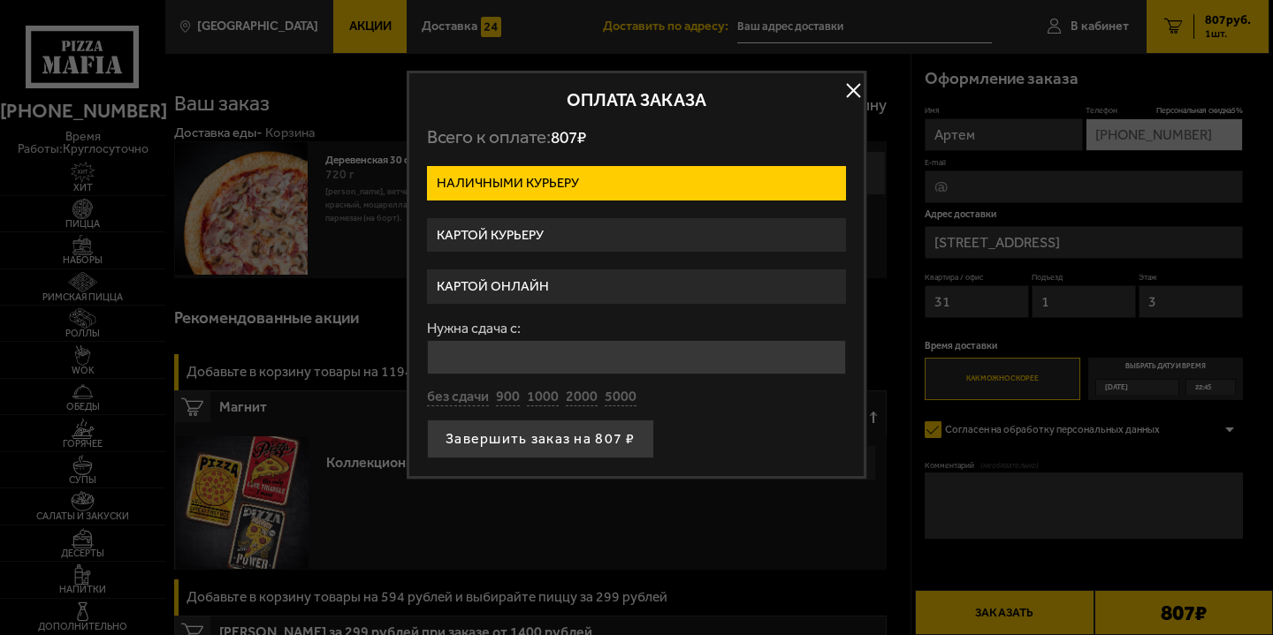
click at [705, 245] on label "Картой курьеру" at bounding box center [636, 235] width 419 height 34
click at [0, 0] on input "Картой курьеру" at bounding box center [0, 0] width 0 height 0
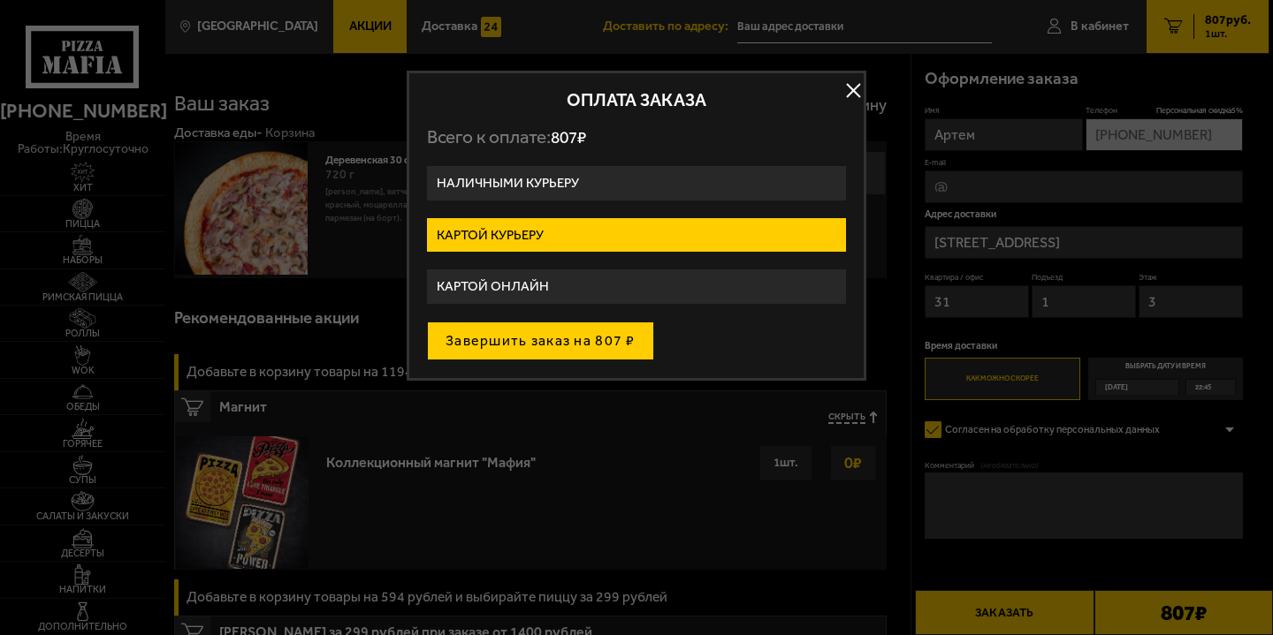
click at [623, 344] on button "Завершить заказ на 807 ₽" at bounding box center [540, 341] width 227 height 39
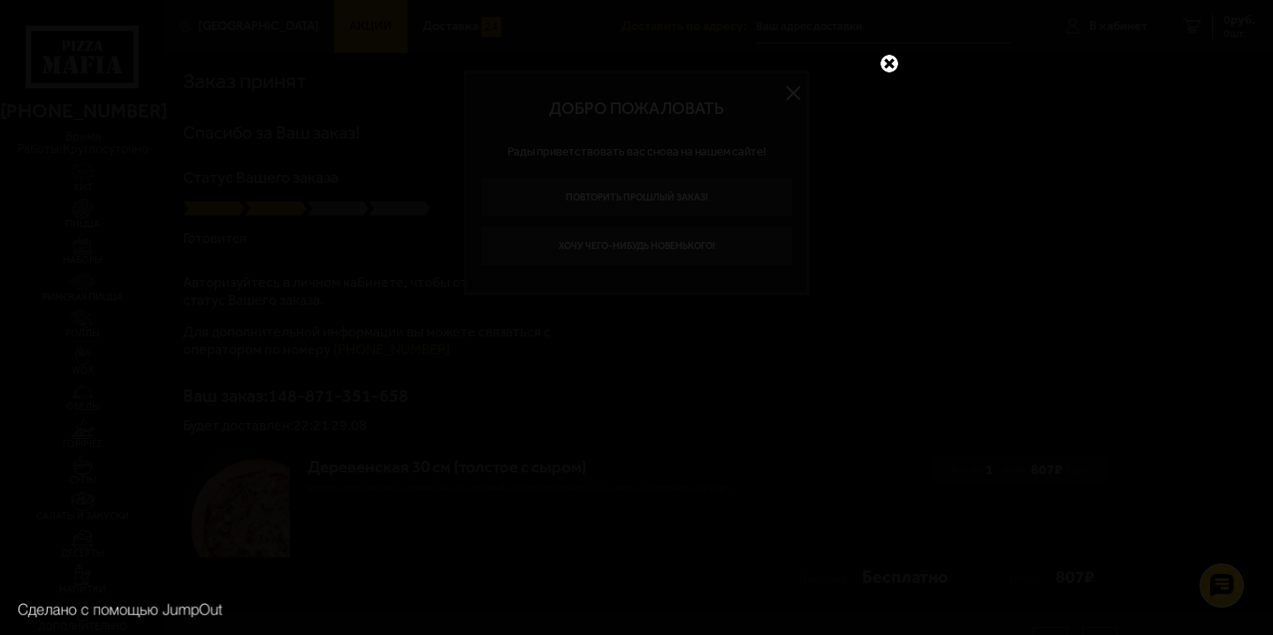
click at [888, 66] on link at bounding box center [889, 63] width 23 height 23
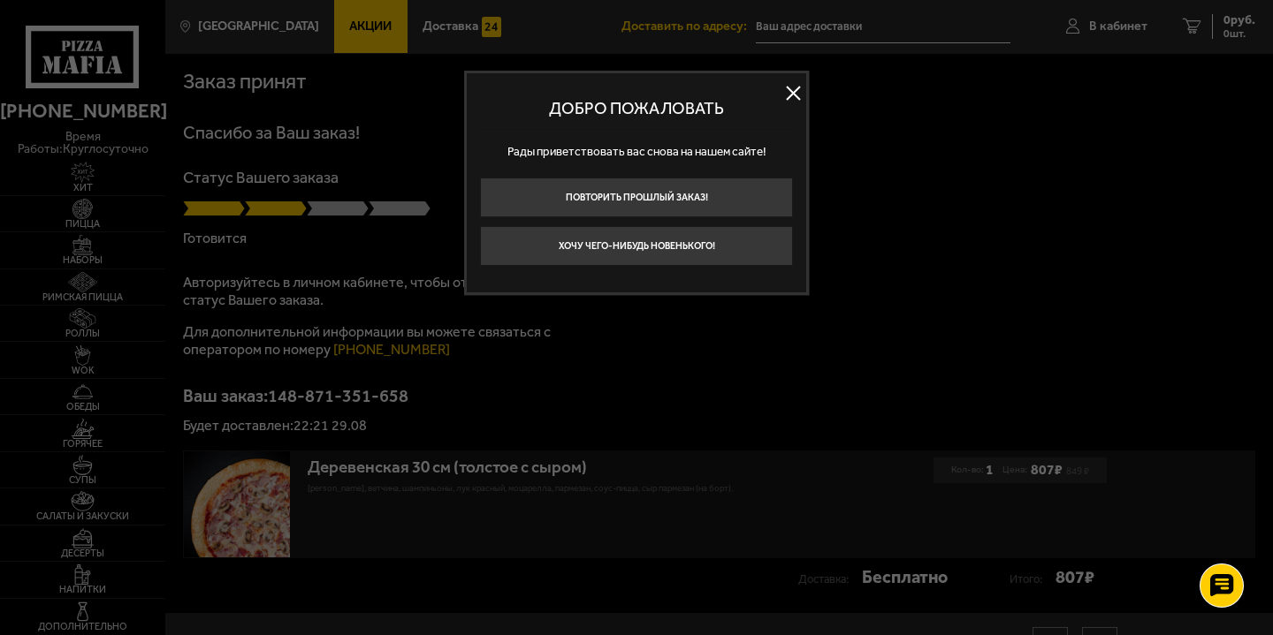
click at [790, 97] on button at bounding box center [792, 93] width 27 height 27
